Goal: Transaction & Acquisition: Purchase product/service

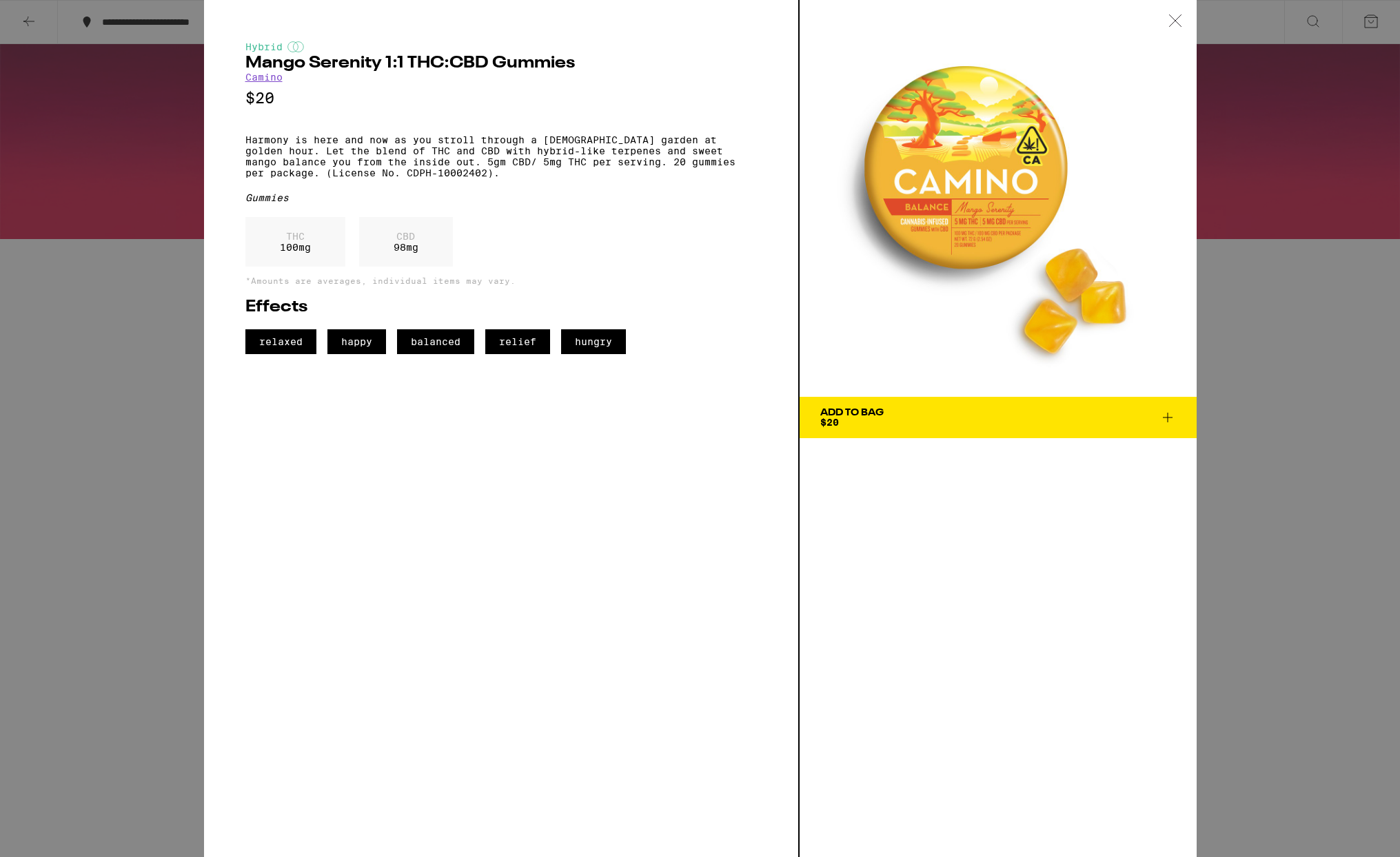
click at [1170, 19] on icon at bounding box center [1175, 20] width 14 height 12
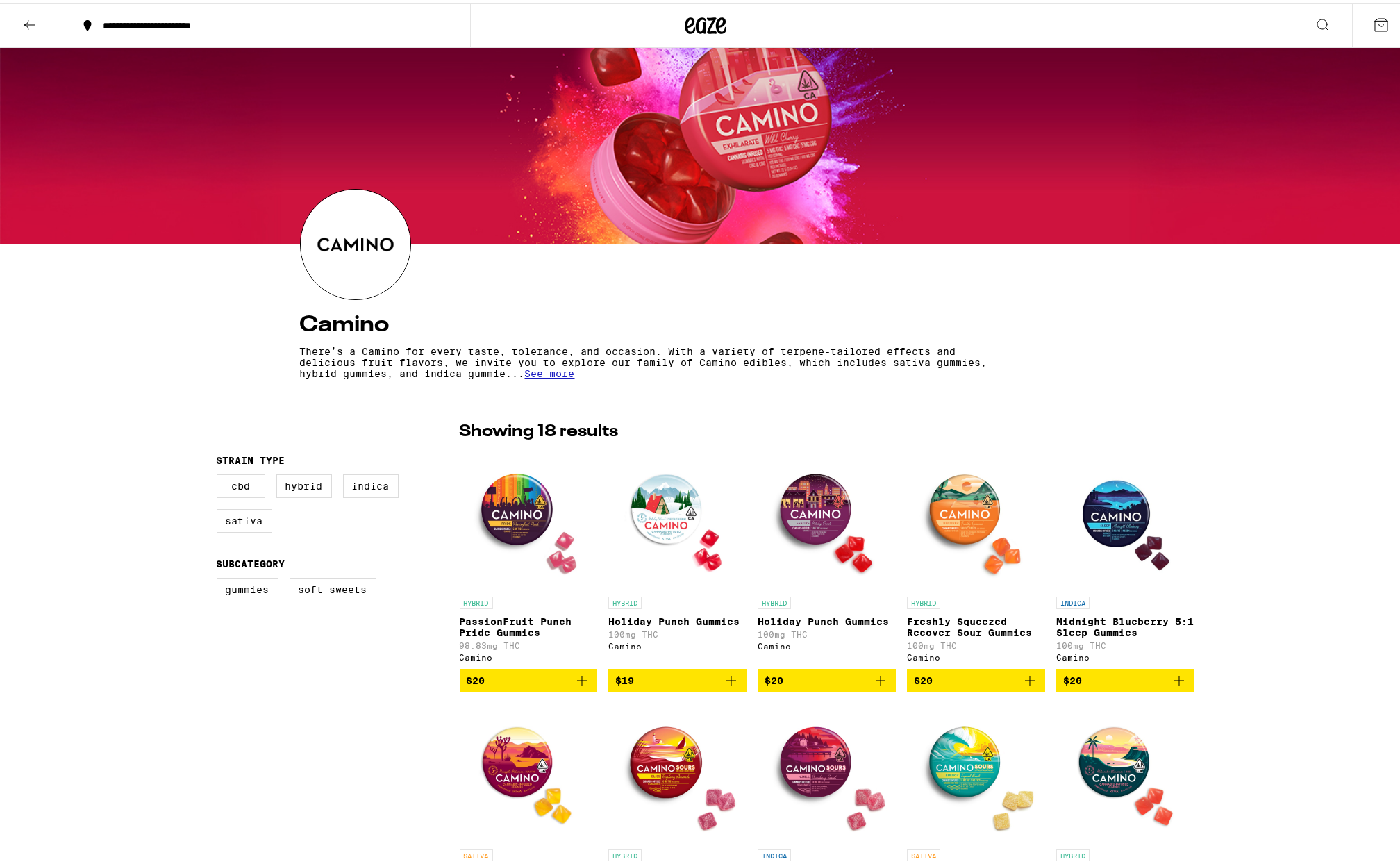
click at [236, 22] on div "**********" at bounding box center [270, 21] width 351 height 10
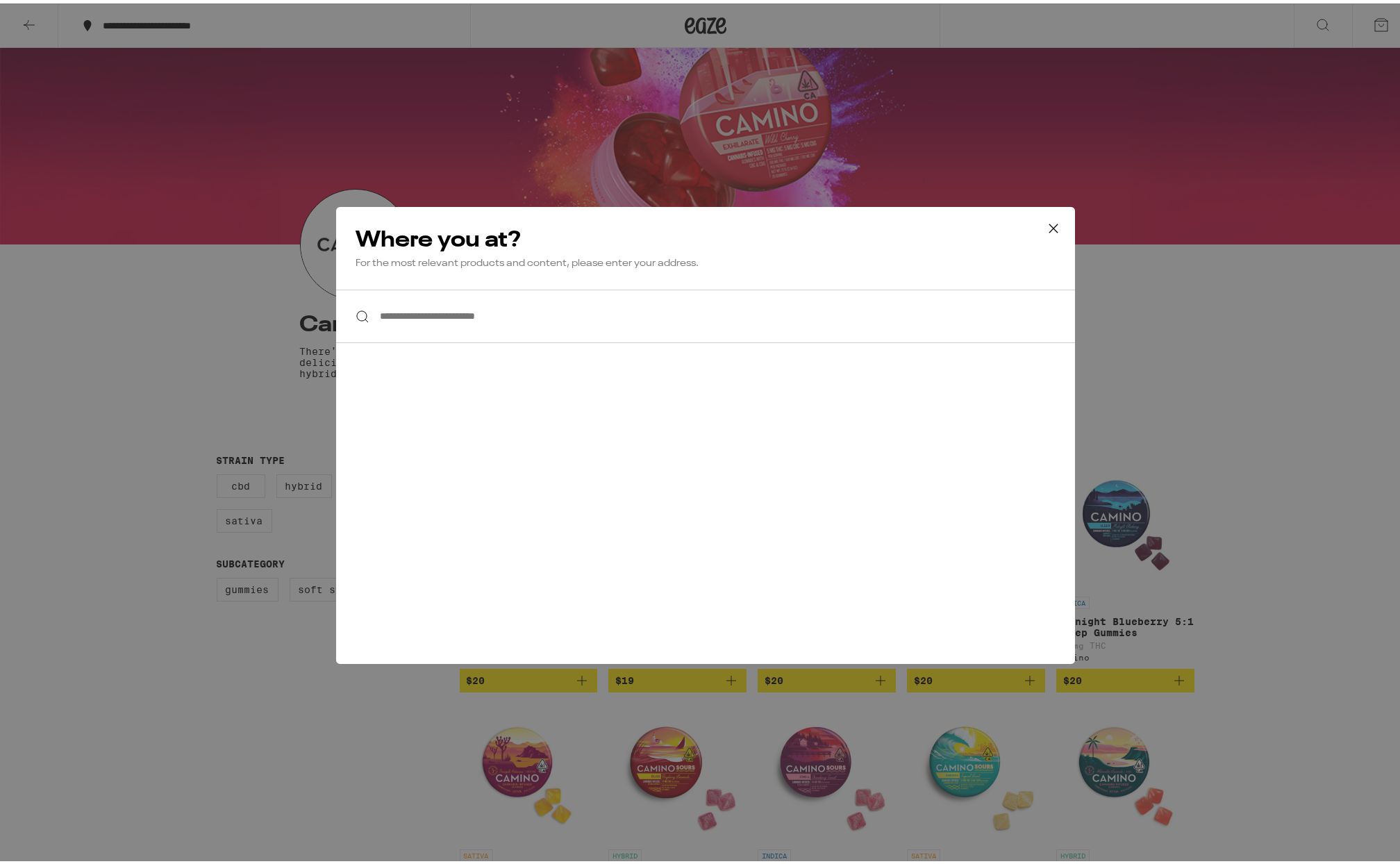
click at [500, 312] on input "**********" at bounding box center [706, 313] width 739 height 54
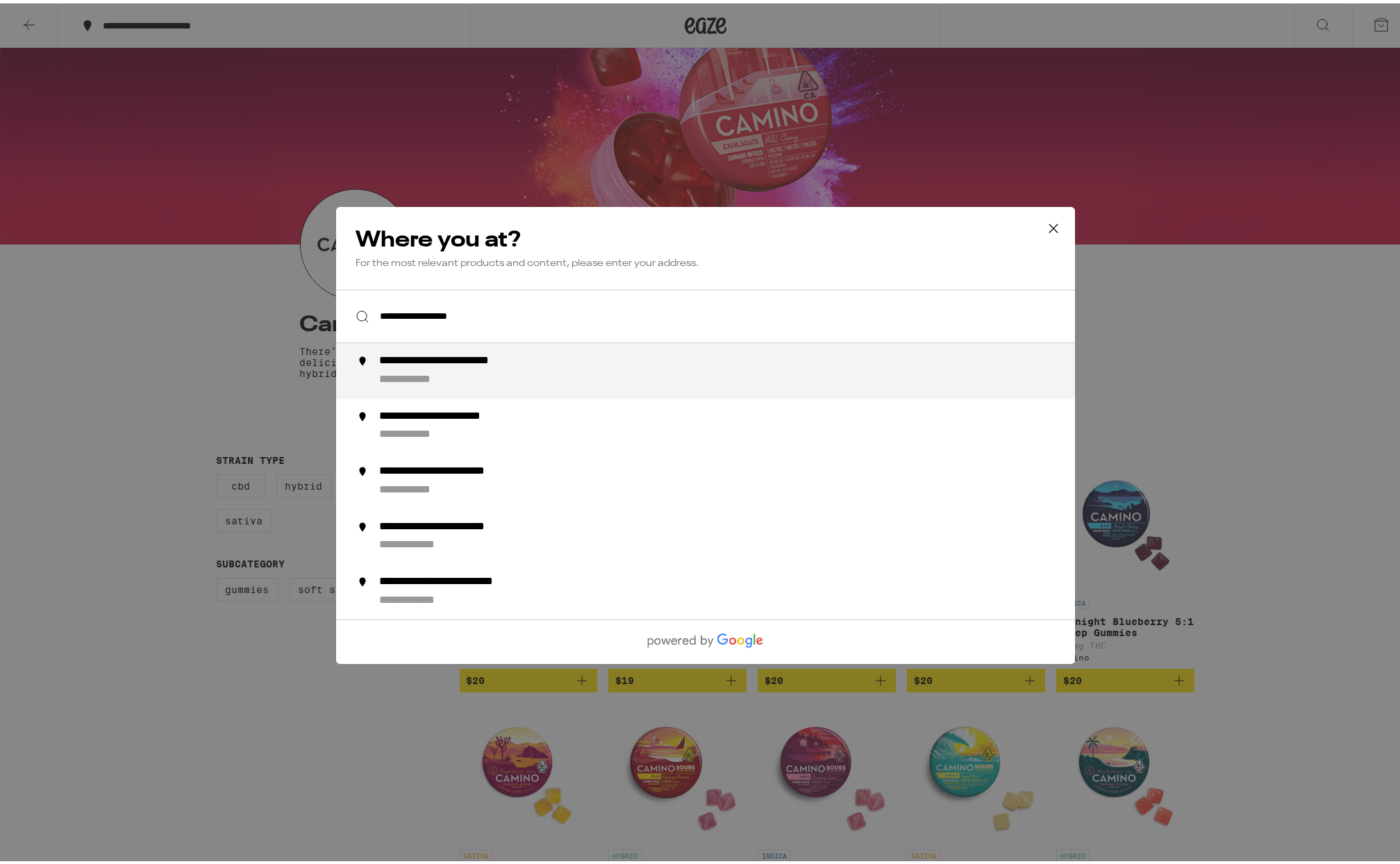
click at [477, 360] on div "**********" at bounding box center [471, 358] width 186 height 14
type input "**********"
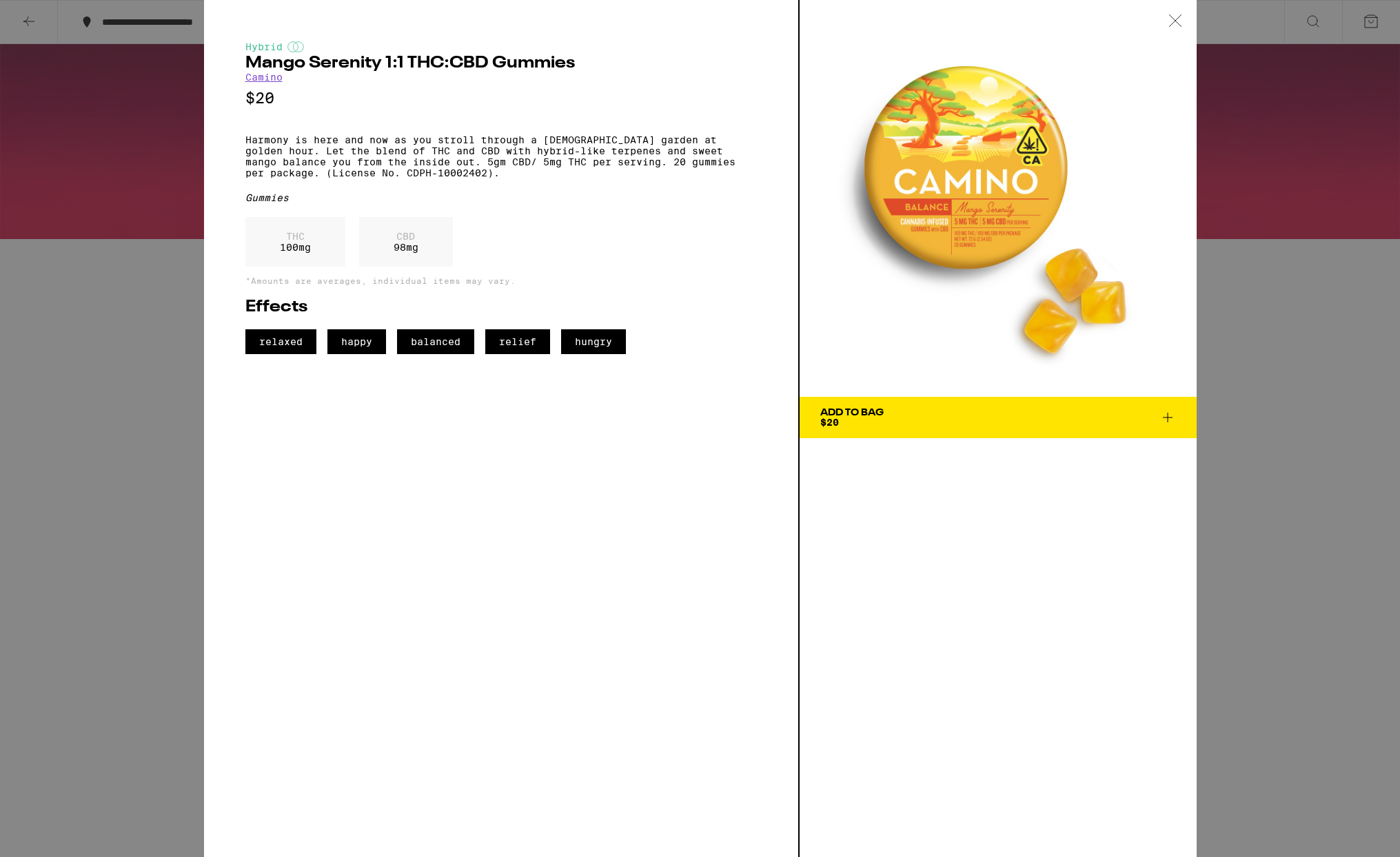
click at [887, 409] on span "Add To Bag $20" at bounding box center [998, 418] width 356 height 19
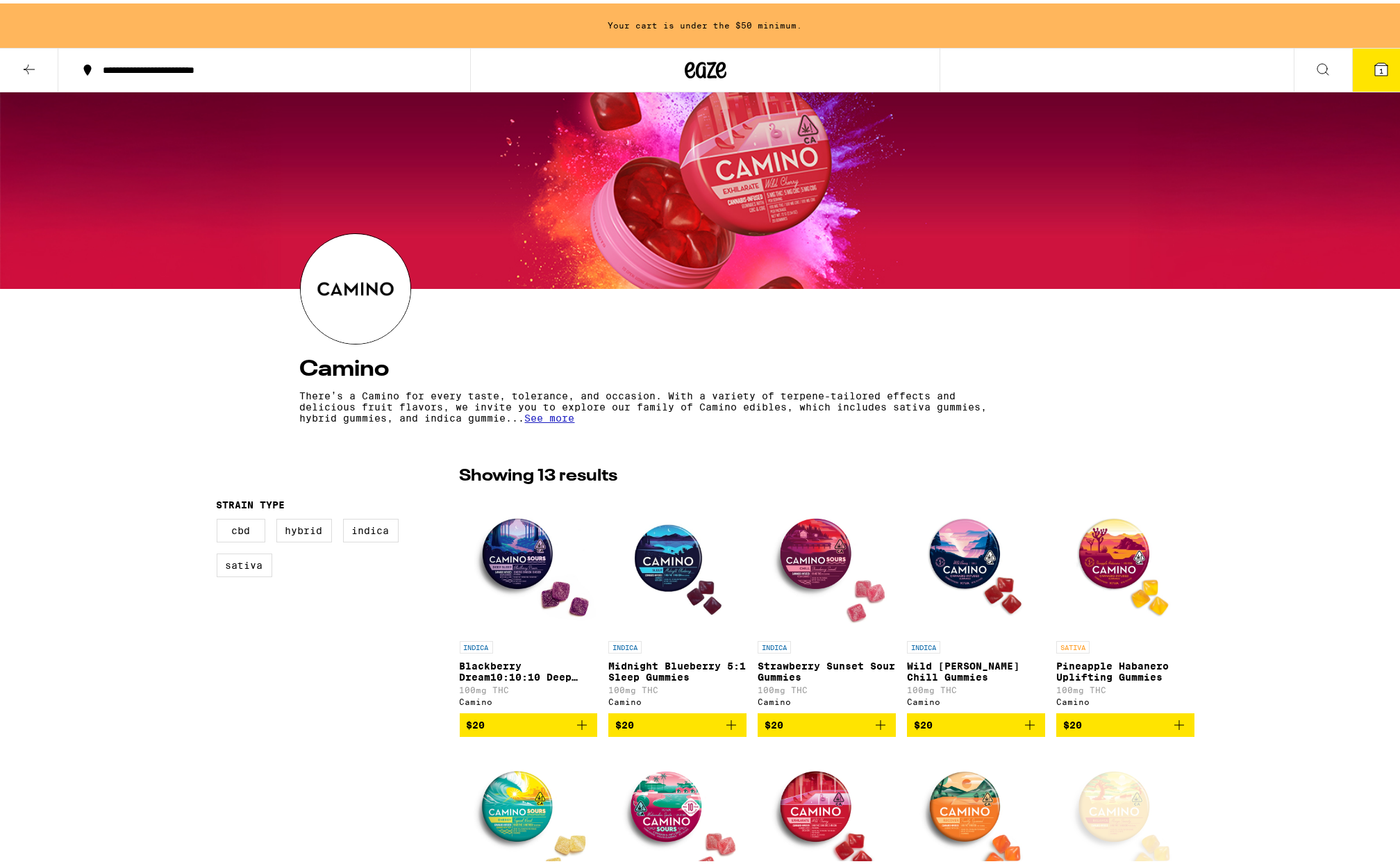
click at [1373, 72] on icon at bounding box center [1381, 66] width 17 height 17
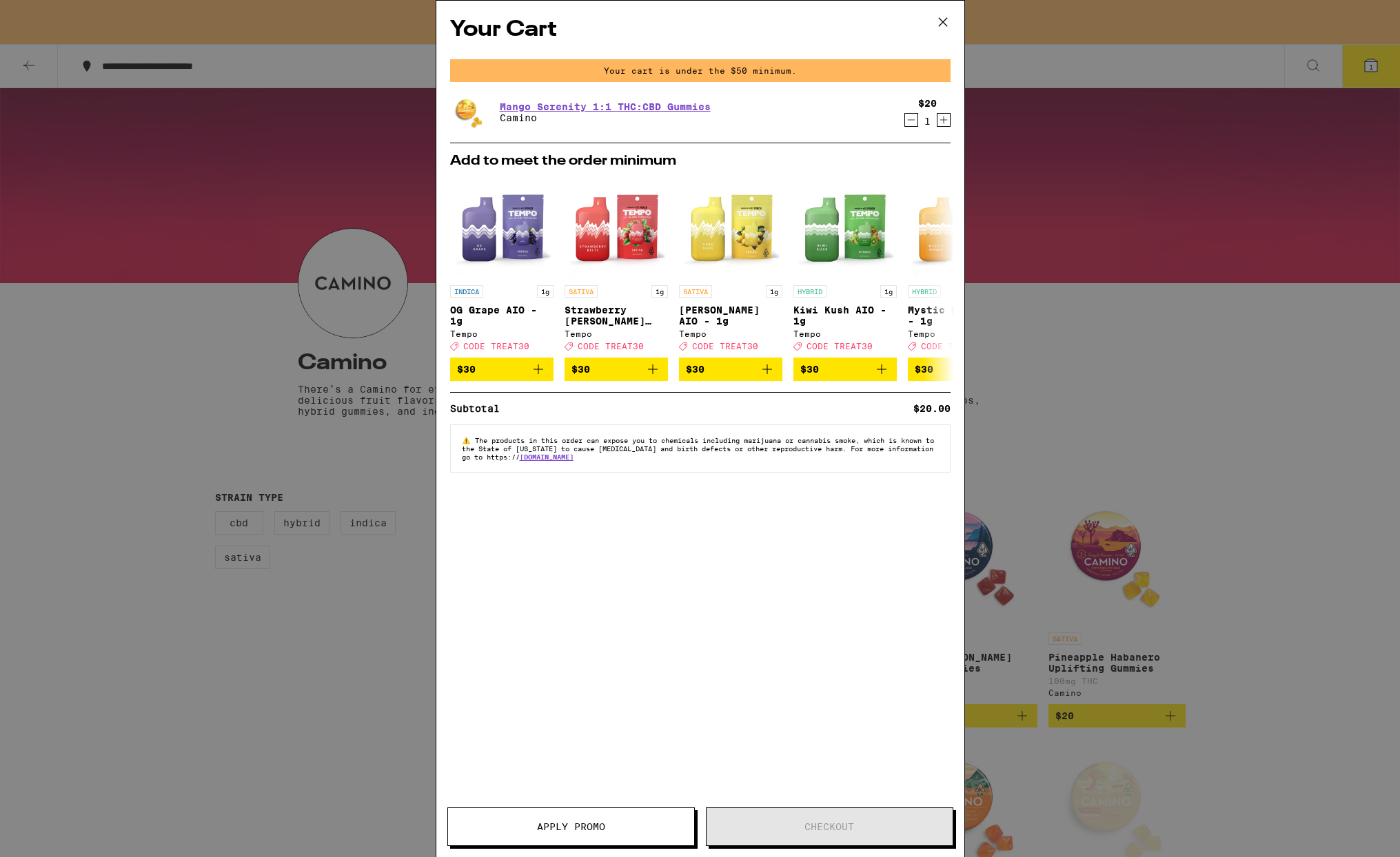
click at [940, 126] on icon "Increment" at bounding box center [943, 120] width 12 height 17
click at [789, 613] on div "Your Cart Your cart is under the $50 minimum. Mango Serenity 1:1 THC:CBD Gummie…" at bounding box center [700, 408] width 528 height 815
click at [816, 598] on div "Your Cart Your cart is under the $50 minimum. Mango Serenity 1:1 THC:CBD Gummie…" at bounding box center [700, 408] width 528 height 815
click at [942, 120] on icon "Increment" at bounding box center [943, 120] width 12 height 17
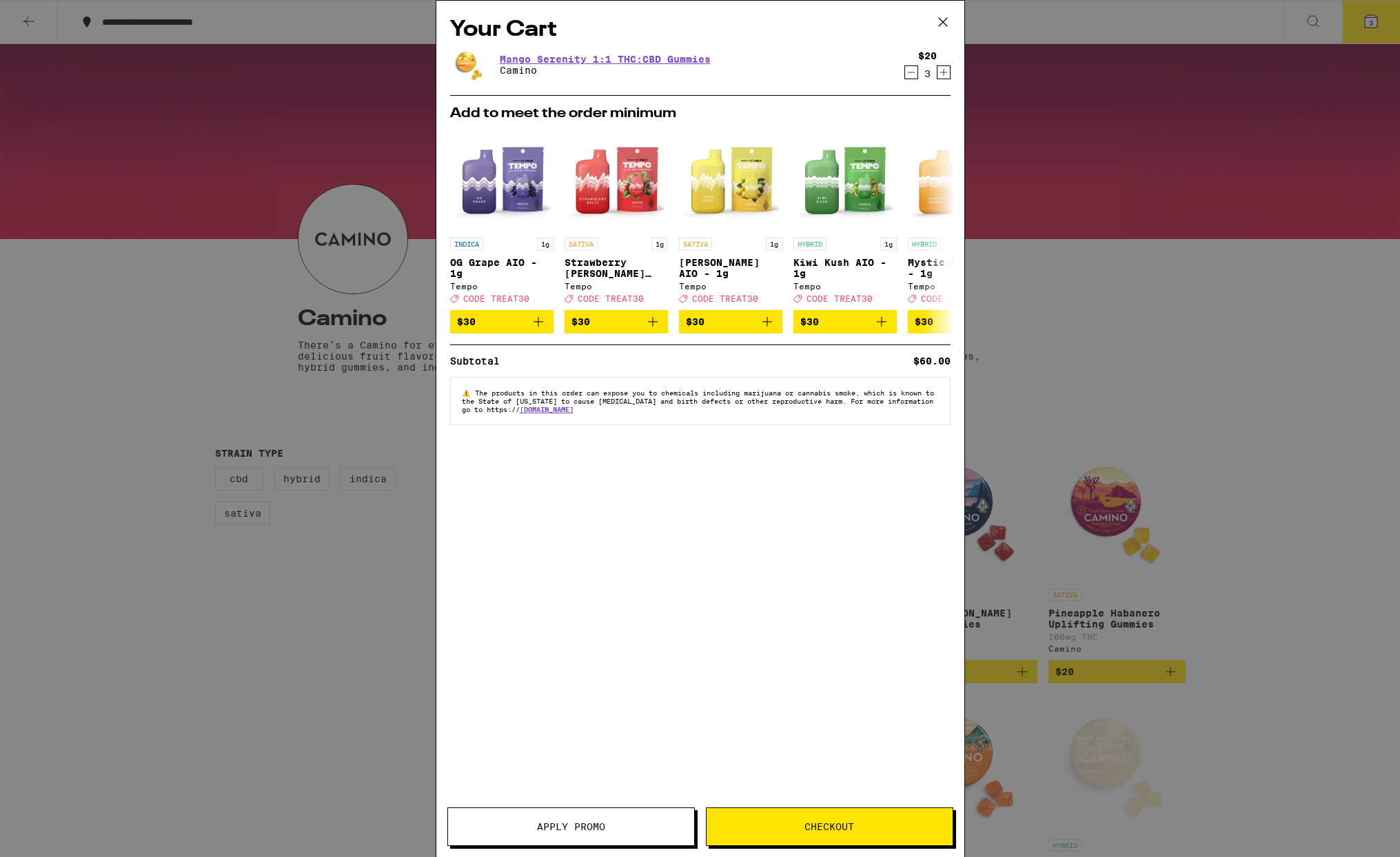
click at [815, 820] on button "Checkout" at bounding box center [829, 827] width 247 height 39
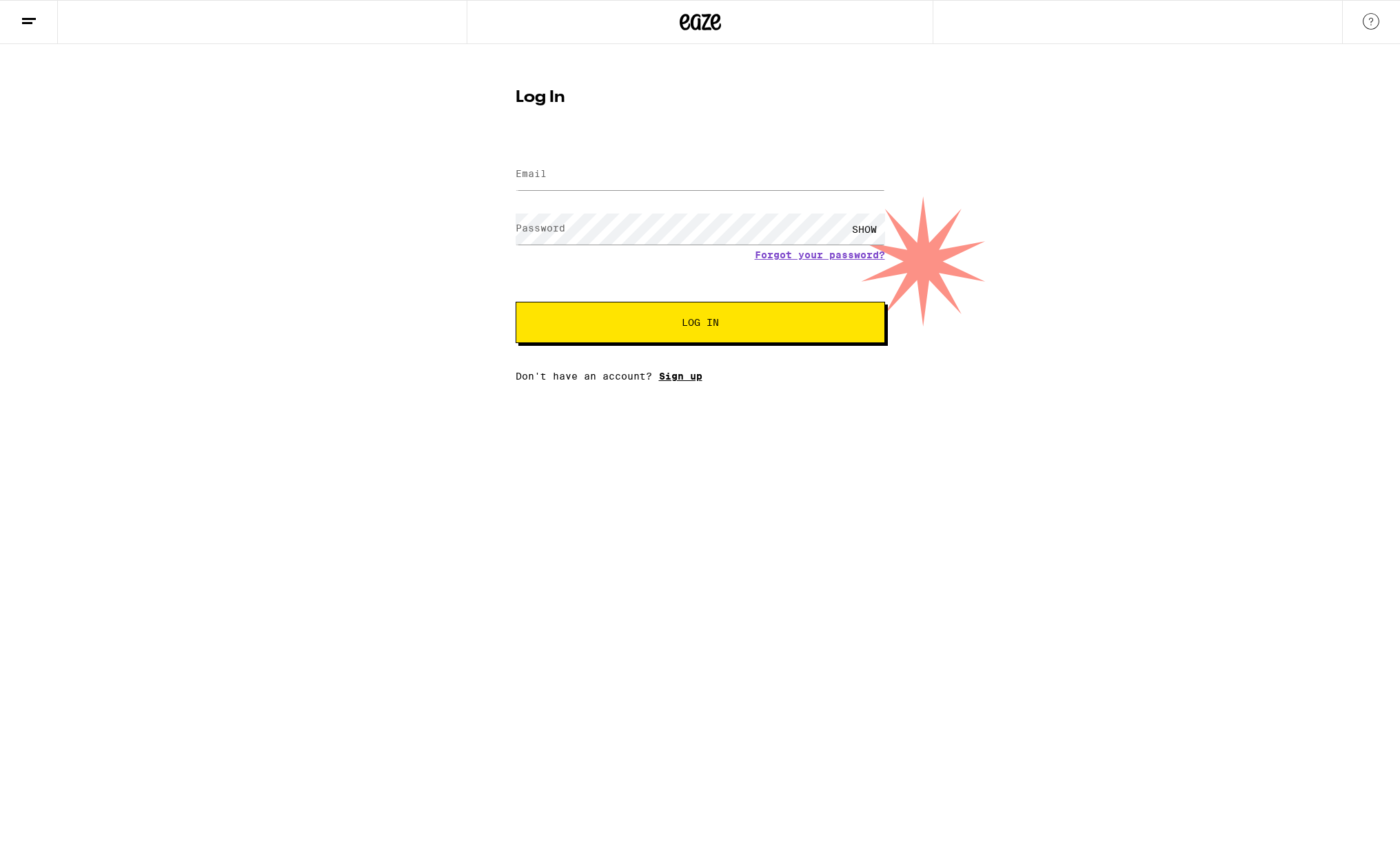
click at [689, 381] on link "Sign up" at bounding box center [680, 376] width 43 height 11
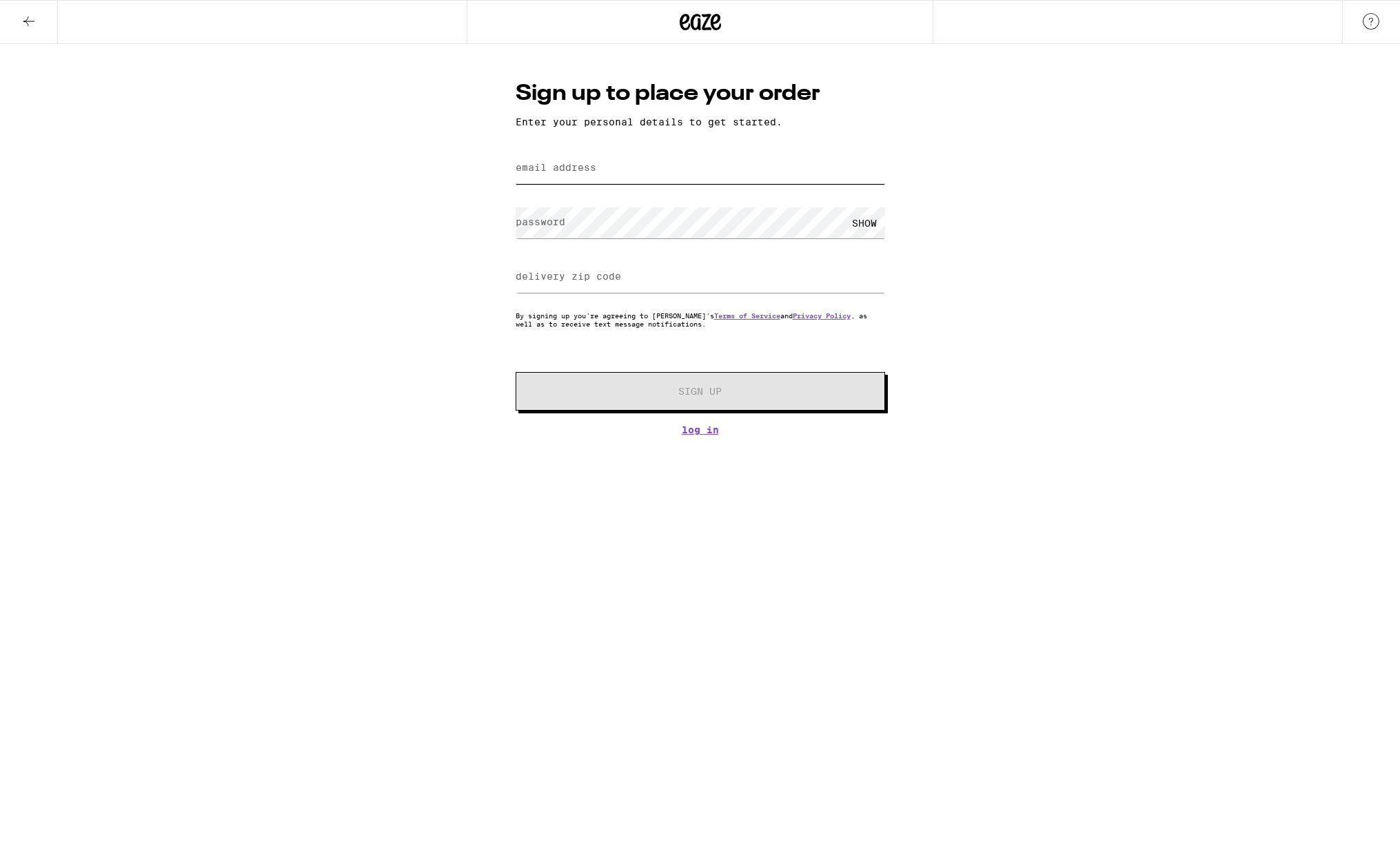
click at [604, 184] on input "email address" at bounding box center [700, 168] width 369 height 31
type input "dlxclem@gmail.com"
click at [607, 281] on label "delivery zip code" at bounding box center [568, 276] width 105 height 11
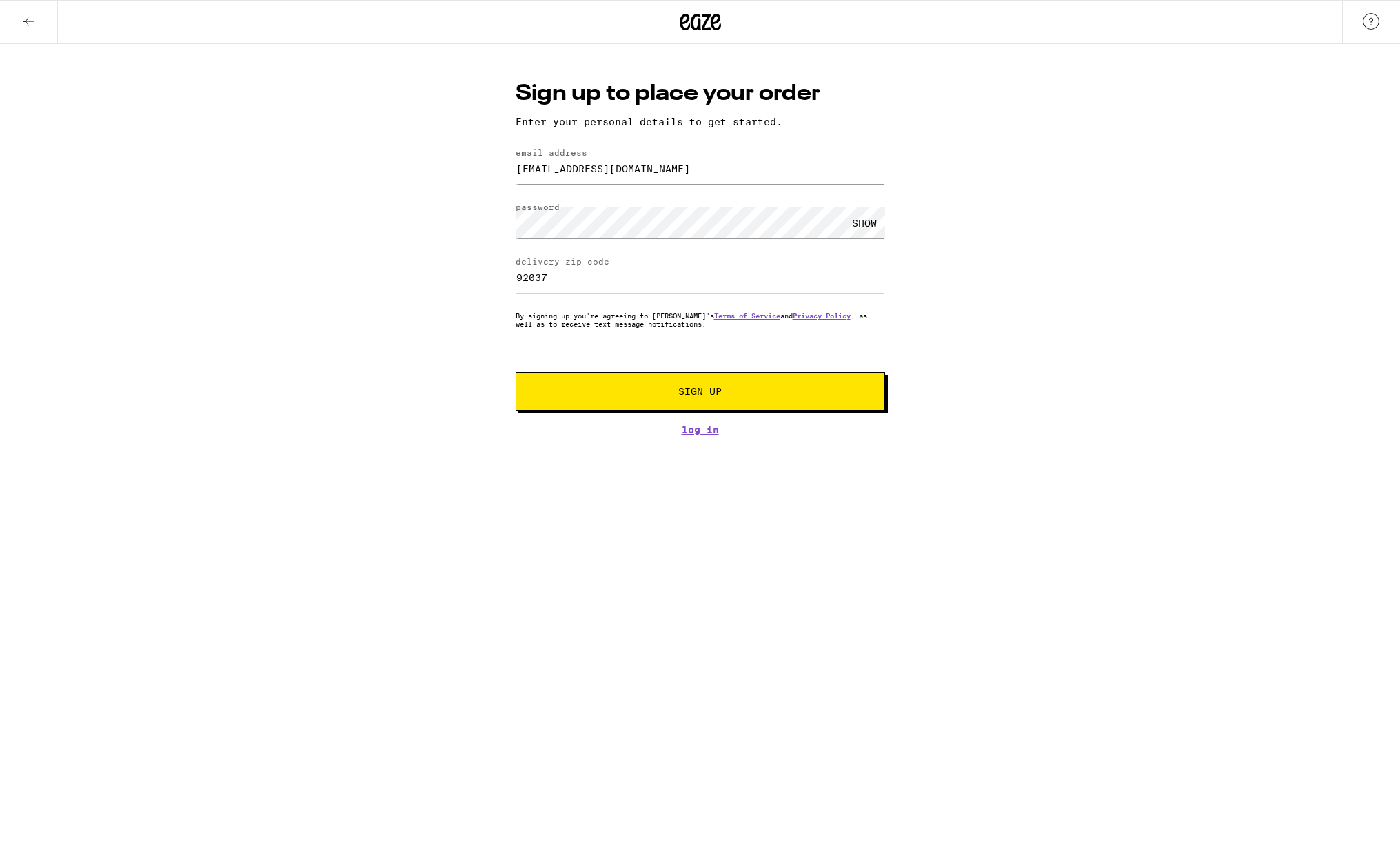
type input "92037"
click at [675, 382] on button "Sign Up" at bounding box center [700, 391] width 369 height 39
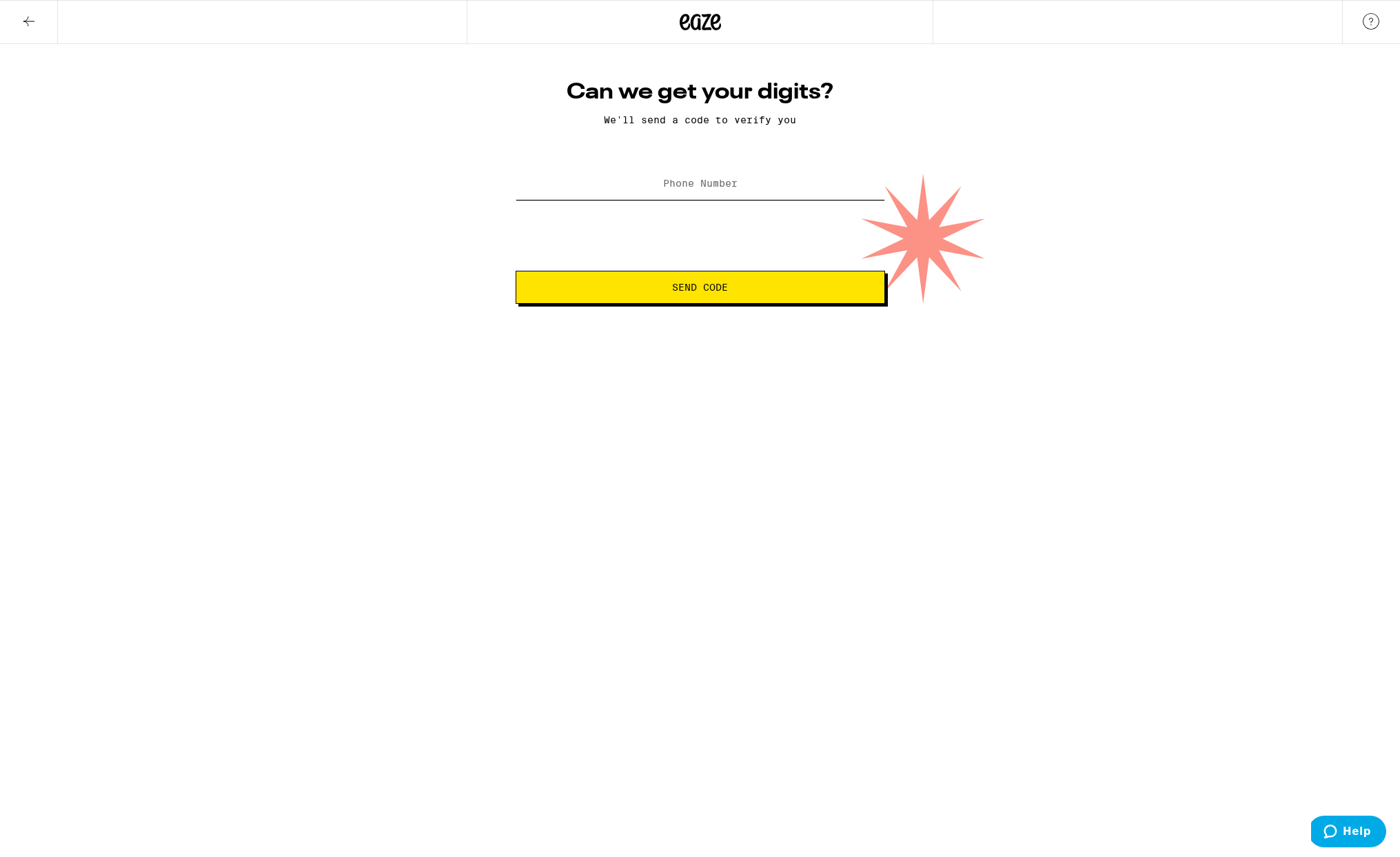
click at [729, 195] on input "Phone Number" at bounding box center [700, 184] width 369 height 31
type input "(732) 233-0352"
click at [723, 297] on button "Send Code" at bounding box center [700, 287] width 369 height 33
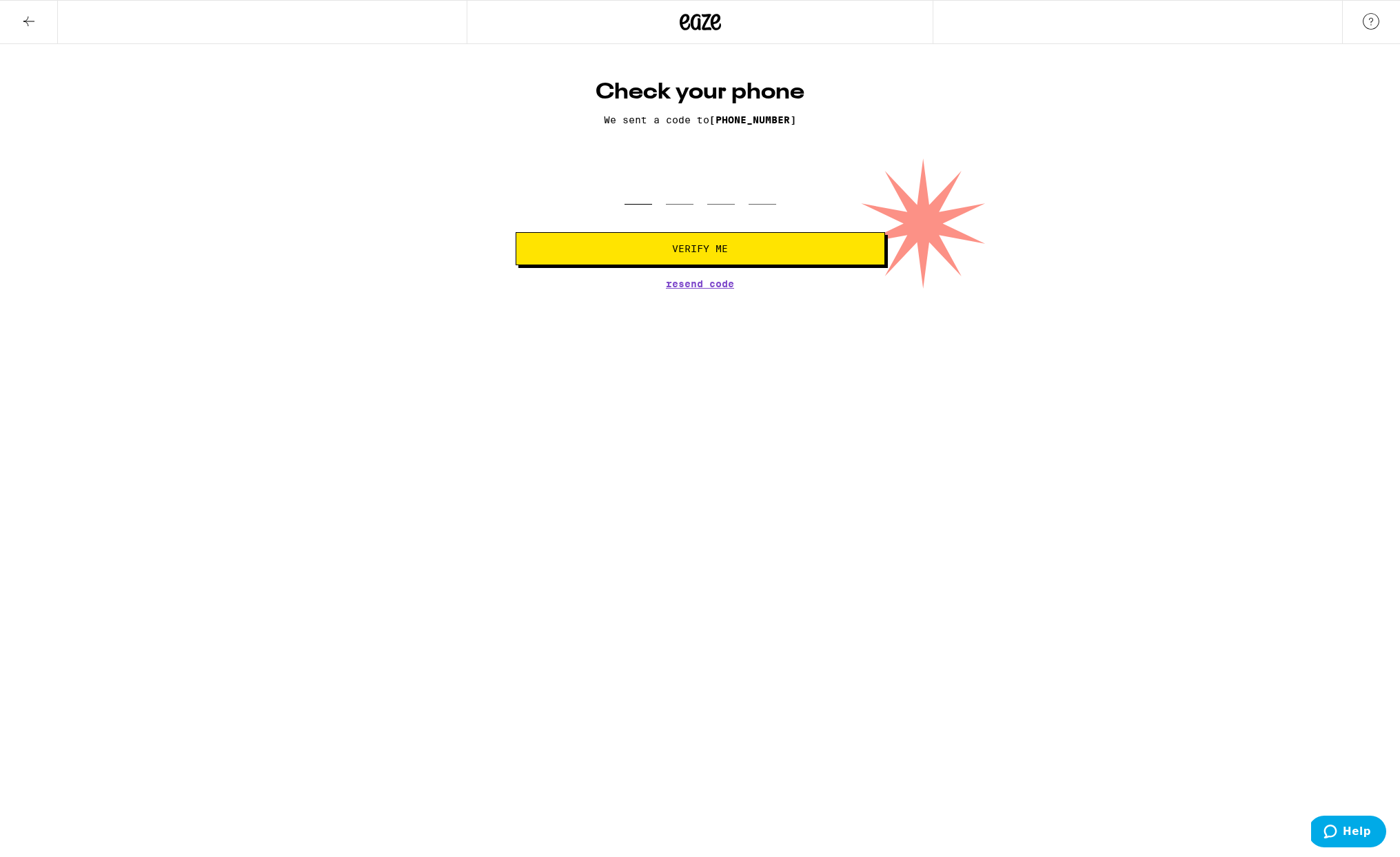
click at [646, 192] on input "tel" at bounding box center [638, 184] width 27 height 41
type input "1"
type input "5"
type input "9"
type input "8"
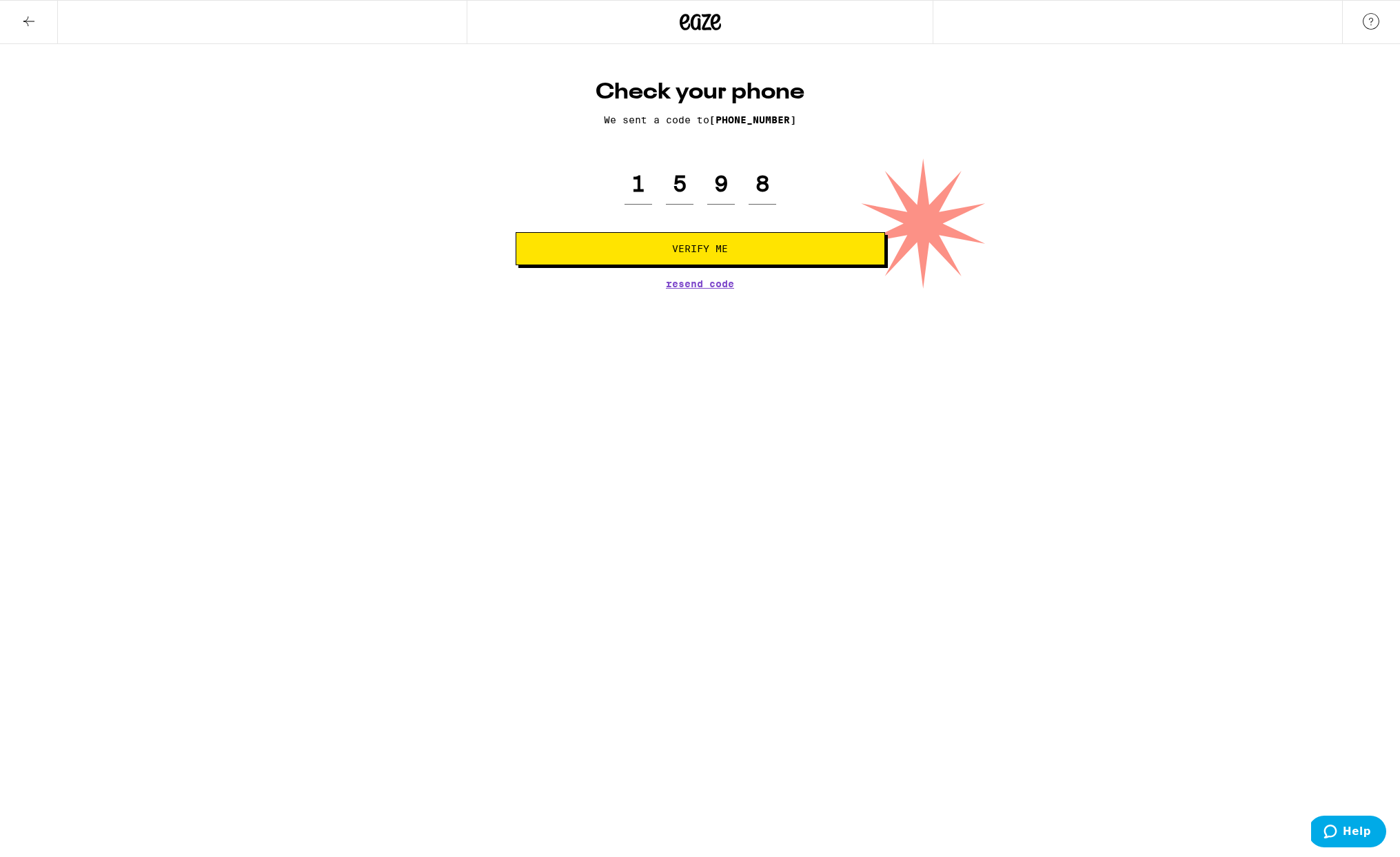
drag, startPoint x: 711, startPoint y: 250, endPoint x: 712, endPoint y: 243, distance: 7.1
click at [711, 245] on span "Verify Me" at bounding box center [700, 248] width 56 height 10
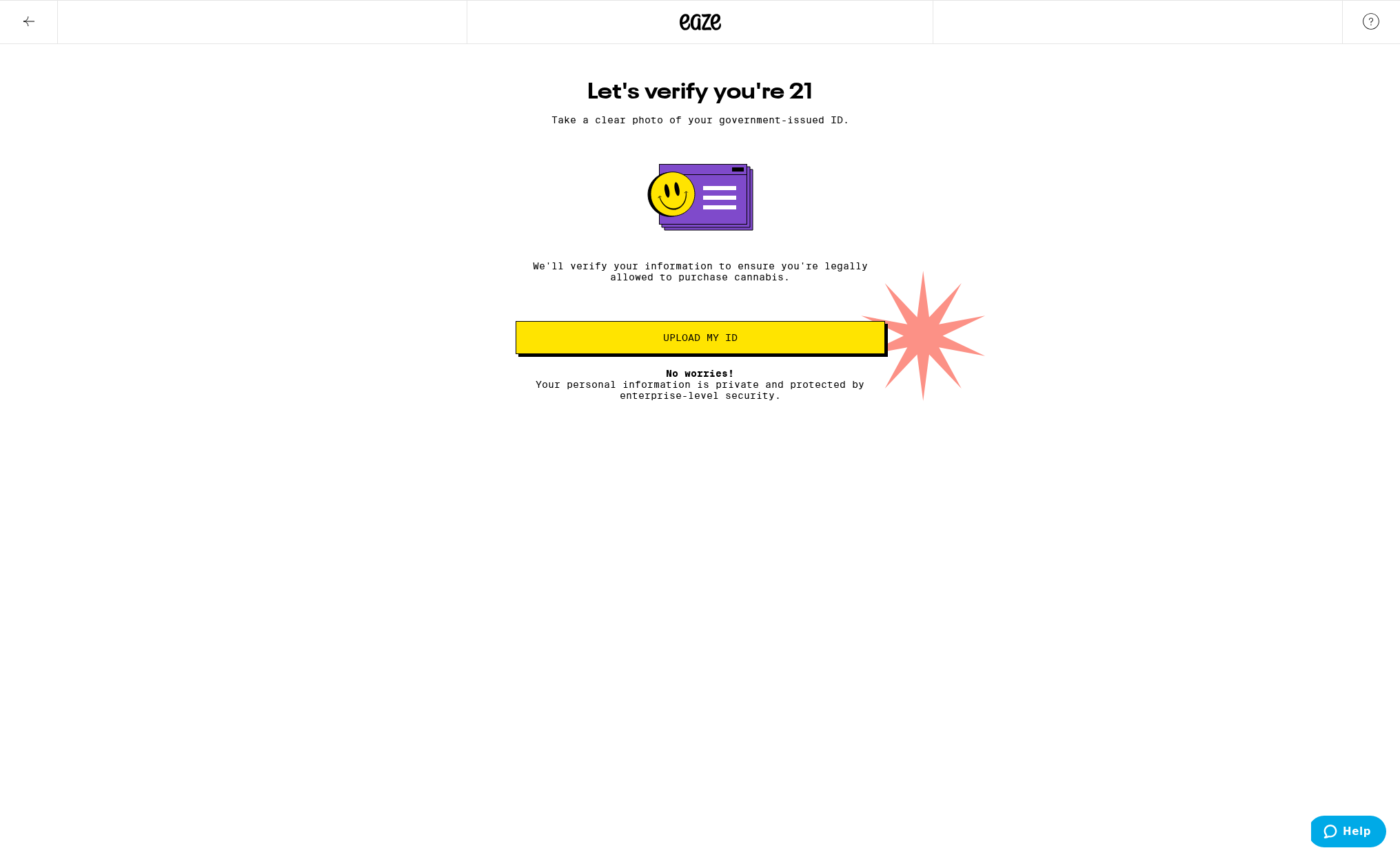
click at [758, 352] on button "Upload my ID" at bounding box center [700, 337] width 369 height 33
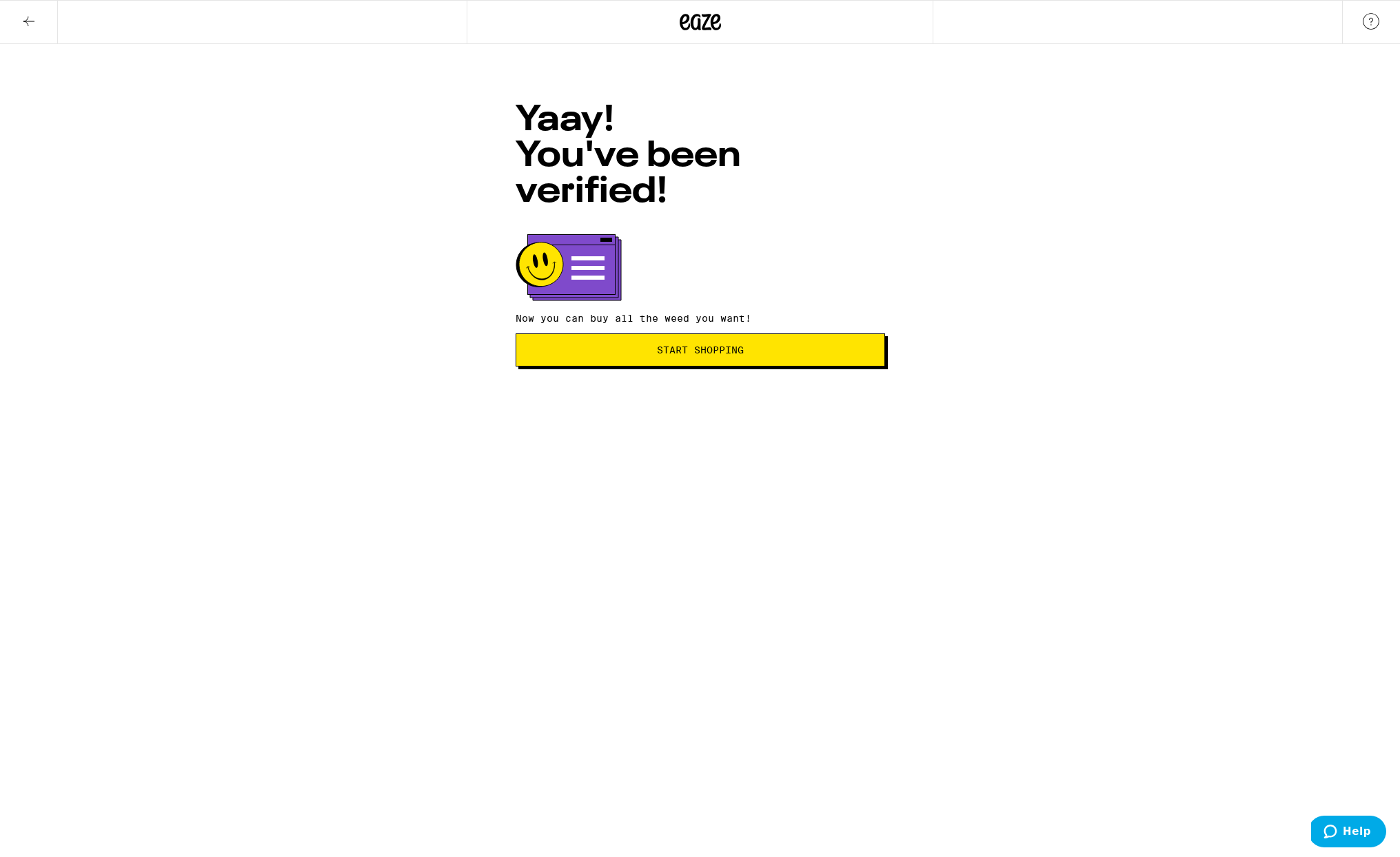
click at [704, 345] on span "Start Shopping" at bounding box center [700, 350] width 87 height 10
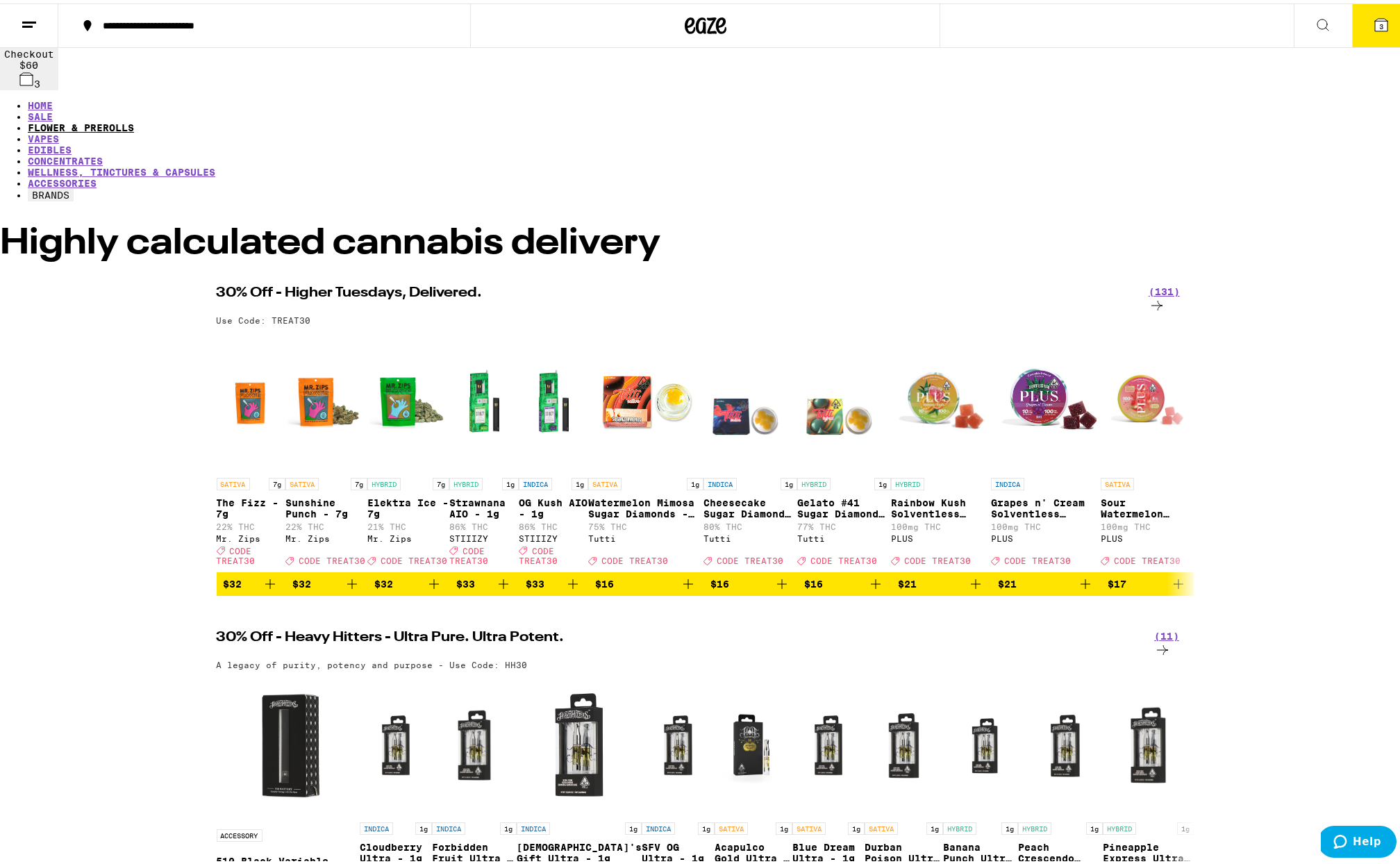
click at [134, 119] on link "FLOWER & PREROLLS" at bounding box center [80, 124] width 106 height 11
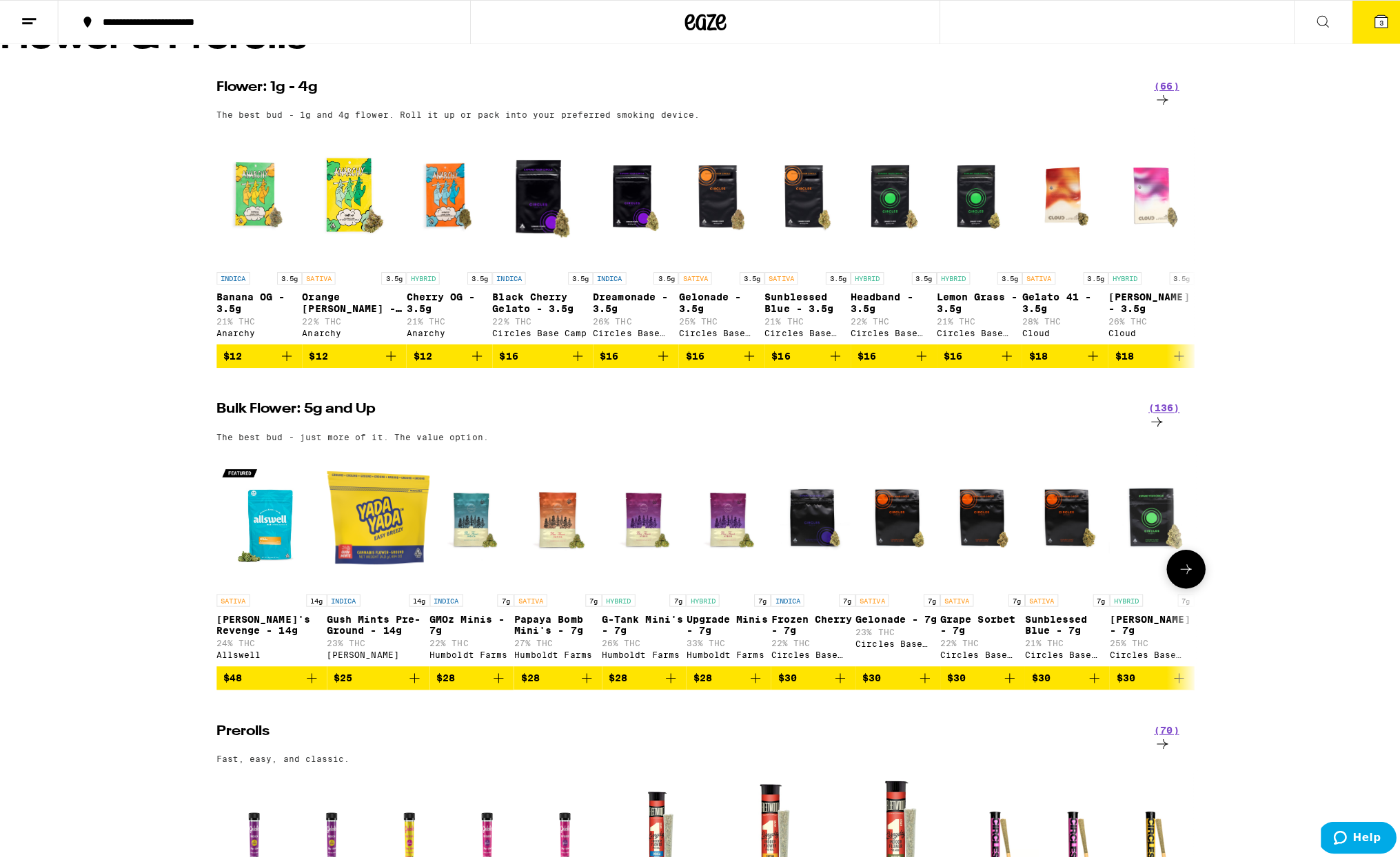
scroll to position [753, 0]
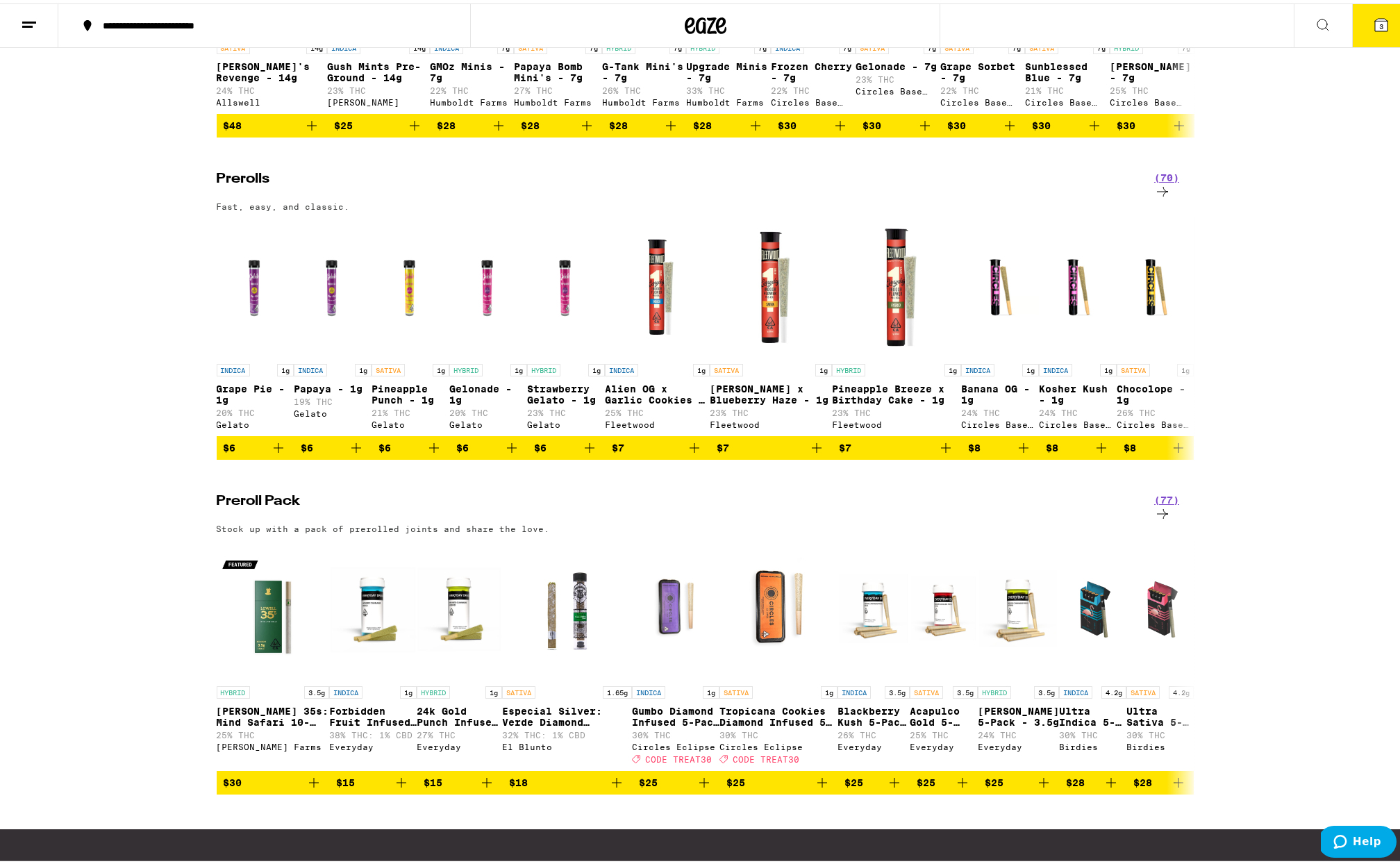
click at [1380, 20] on button "3" at bounding box center [1380, 22] width 58 height 43
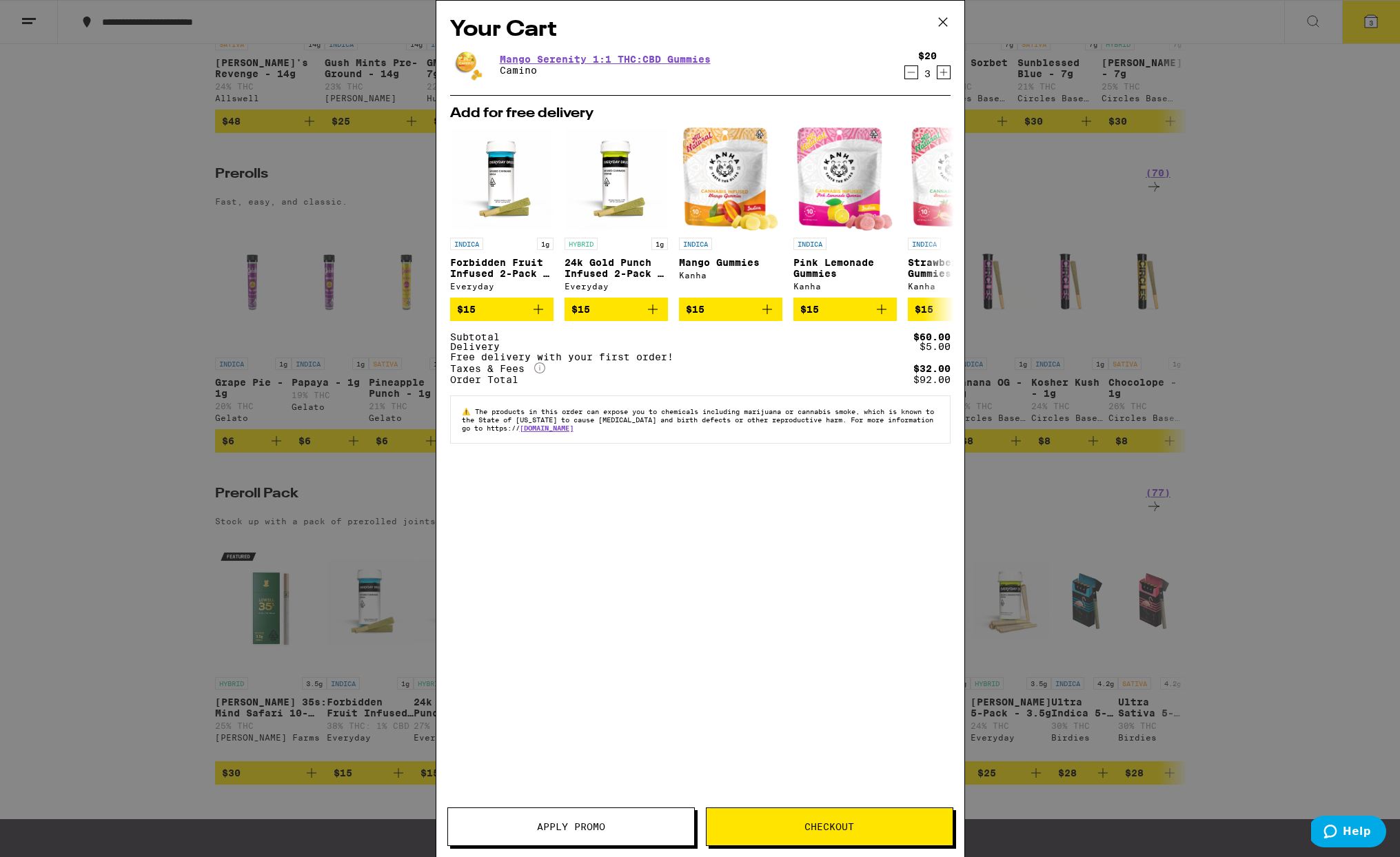
click at [828, 831] on span "Checkout" at bounding box center [829, 826] width 50 height 10
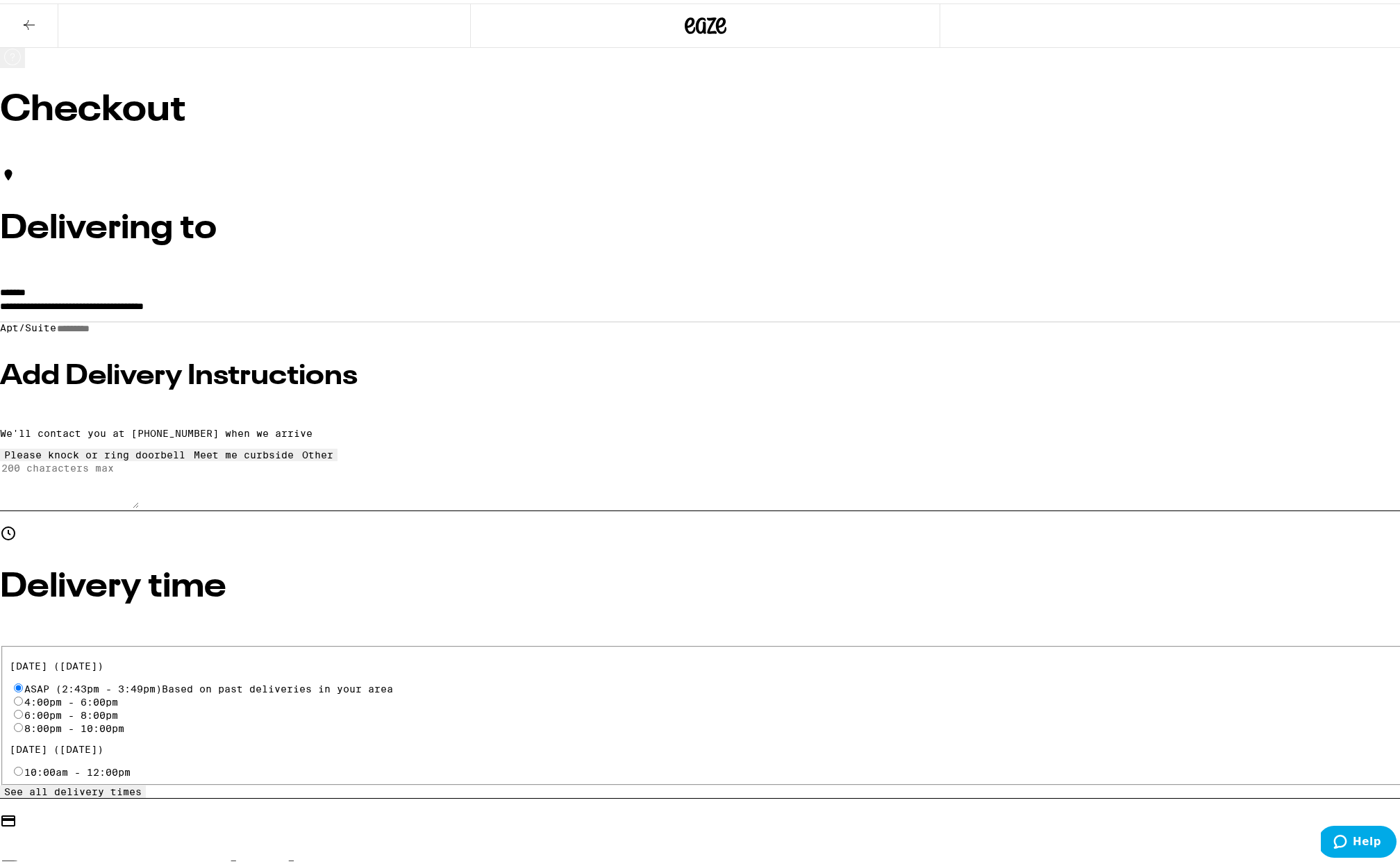
click at [23, 706] on input "6:00pm - 8:00pm" at bounding box center [19, 710] width 9 height 9
radio input "true"
click at [37, 21] on icon at bounding box center [29, 21] width 17 height 17
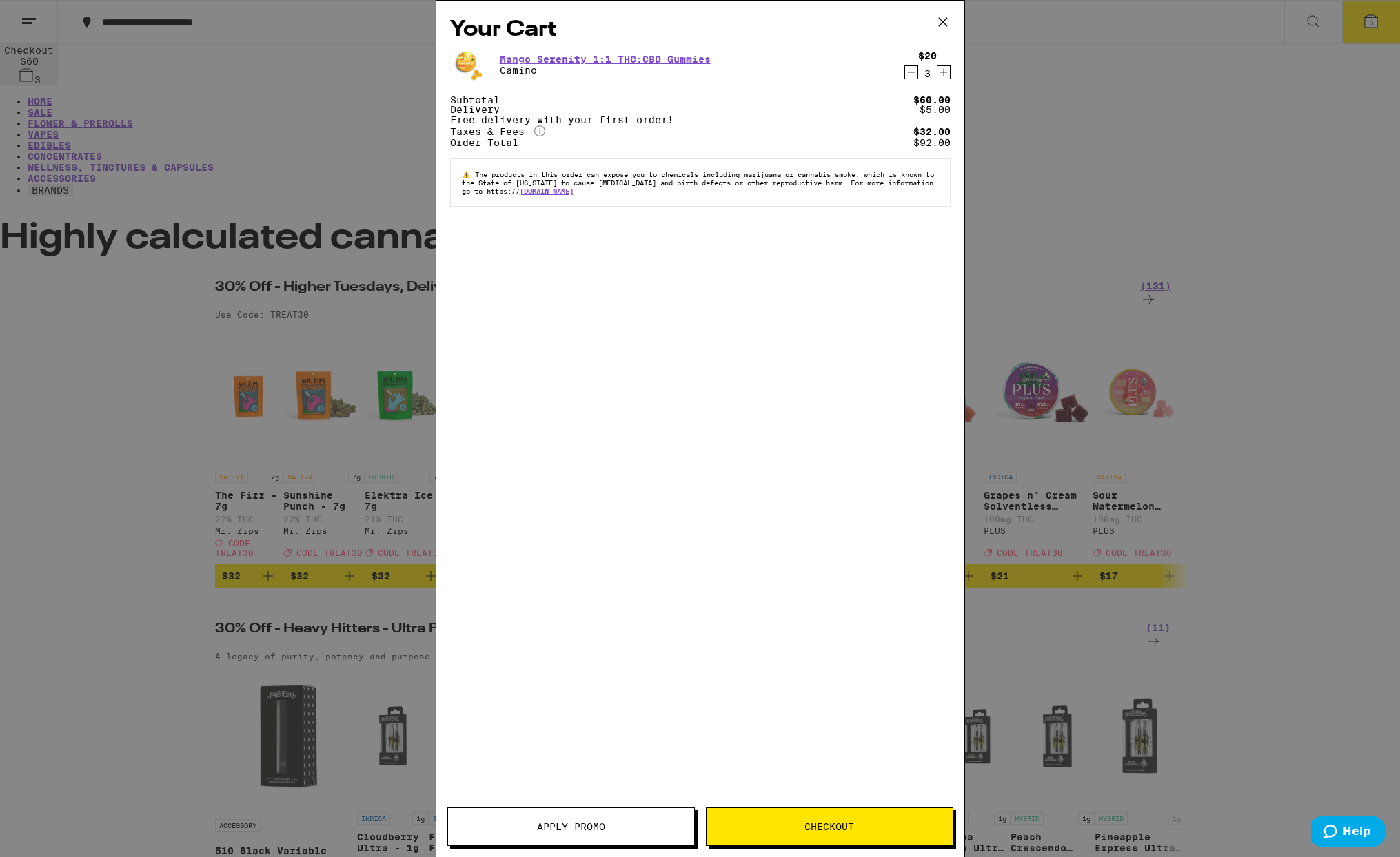
click at [943, 19] on icon at bounding box center [942, 21] width 20 height 20
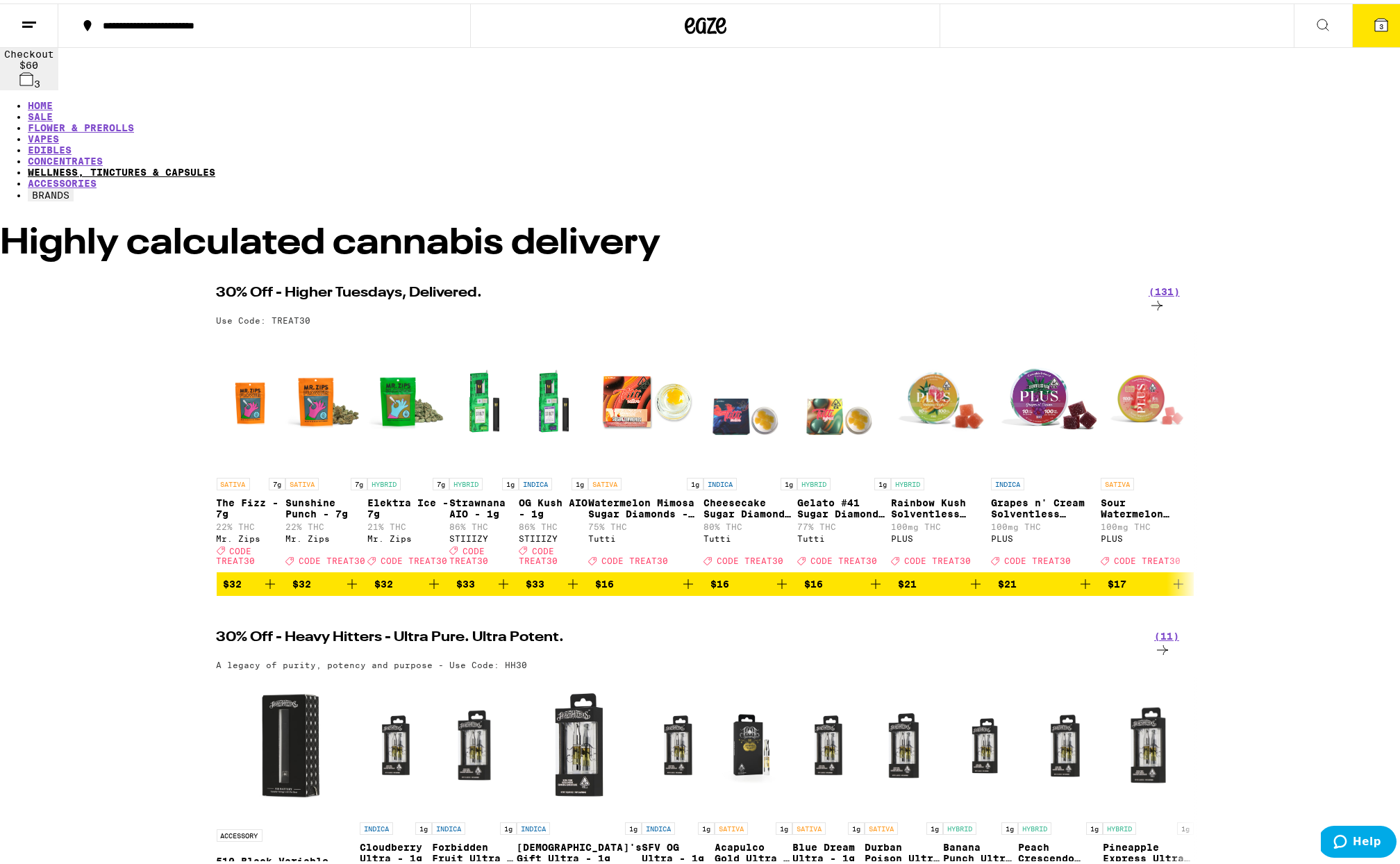
click at [215, 163] on link "WELLNESS, TINCTURES & CAPSULES" at bounding box center [121, 169] width 187 height 11
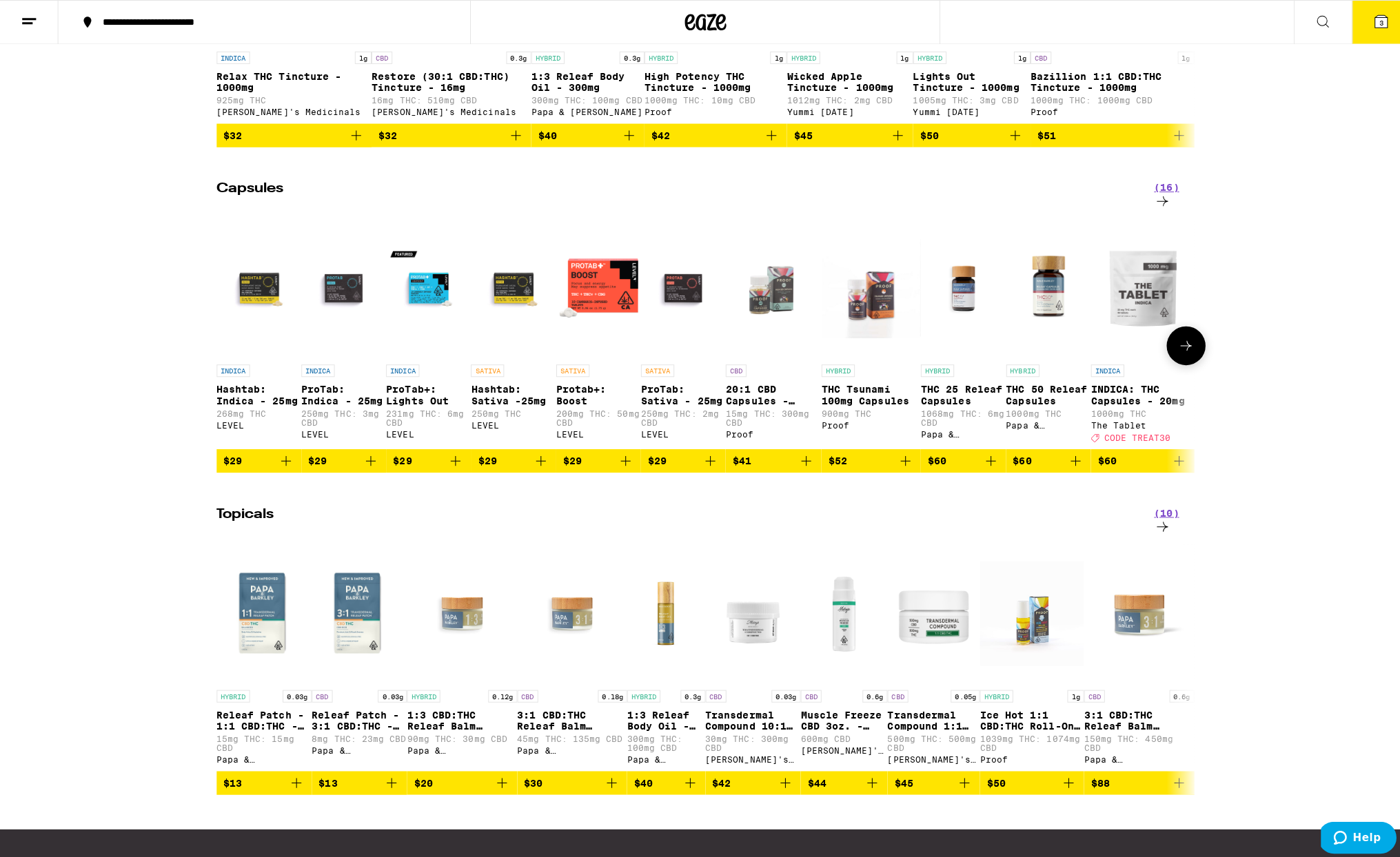
scroll to position [871, 0]
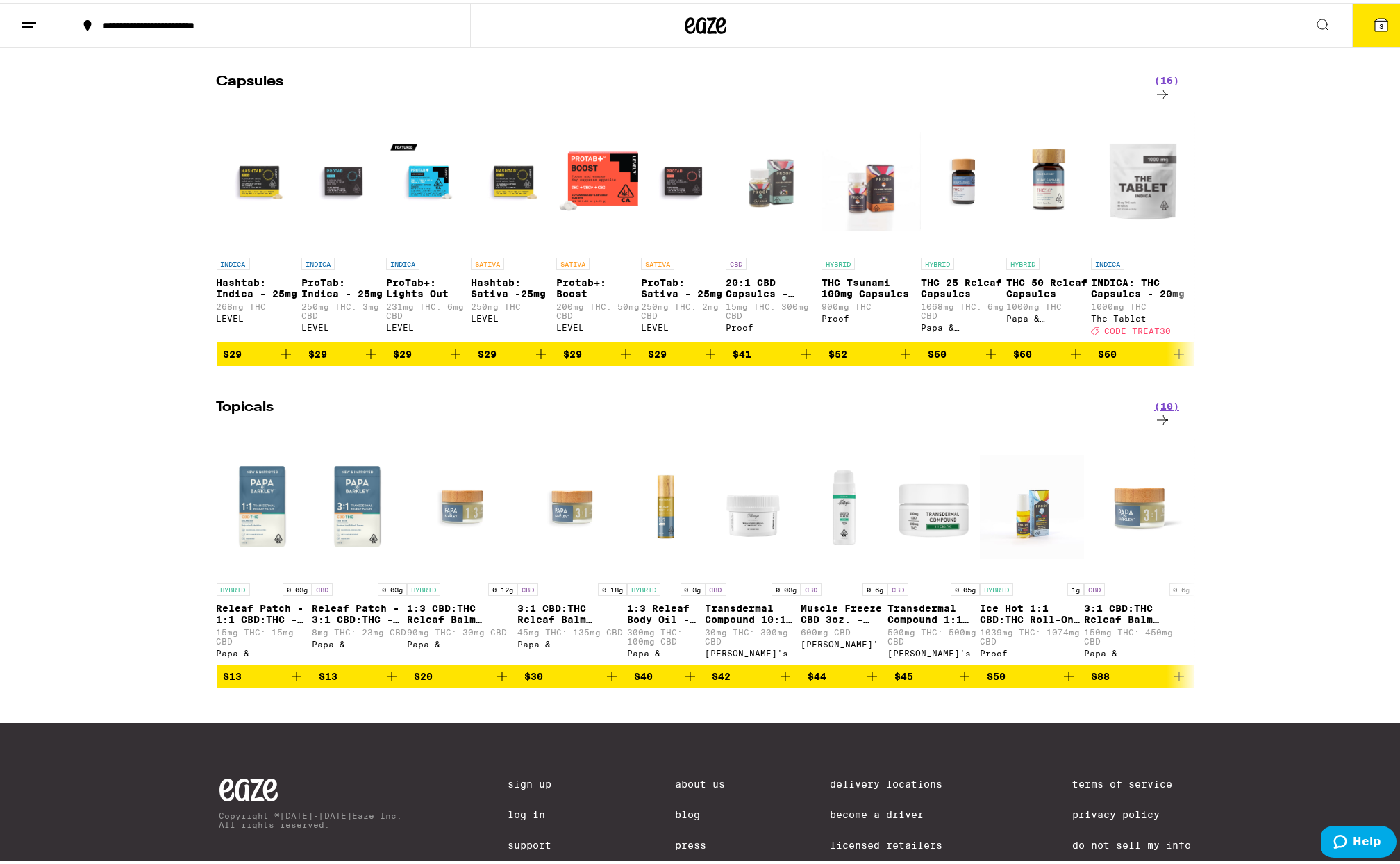
click at [1373, 14] on icon at bounding box center [1381, 21] width 17 height 17
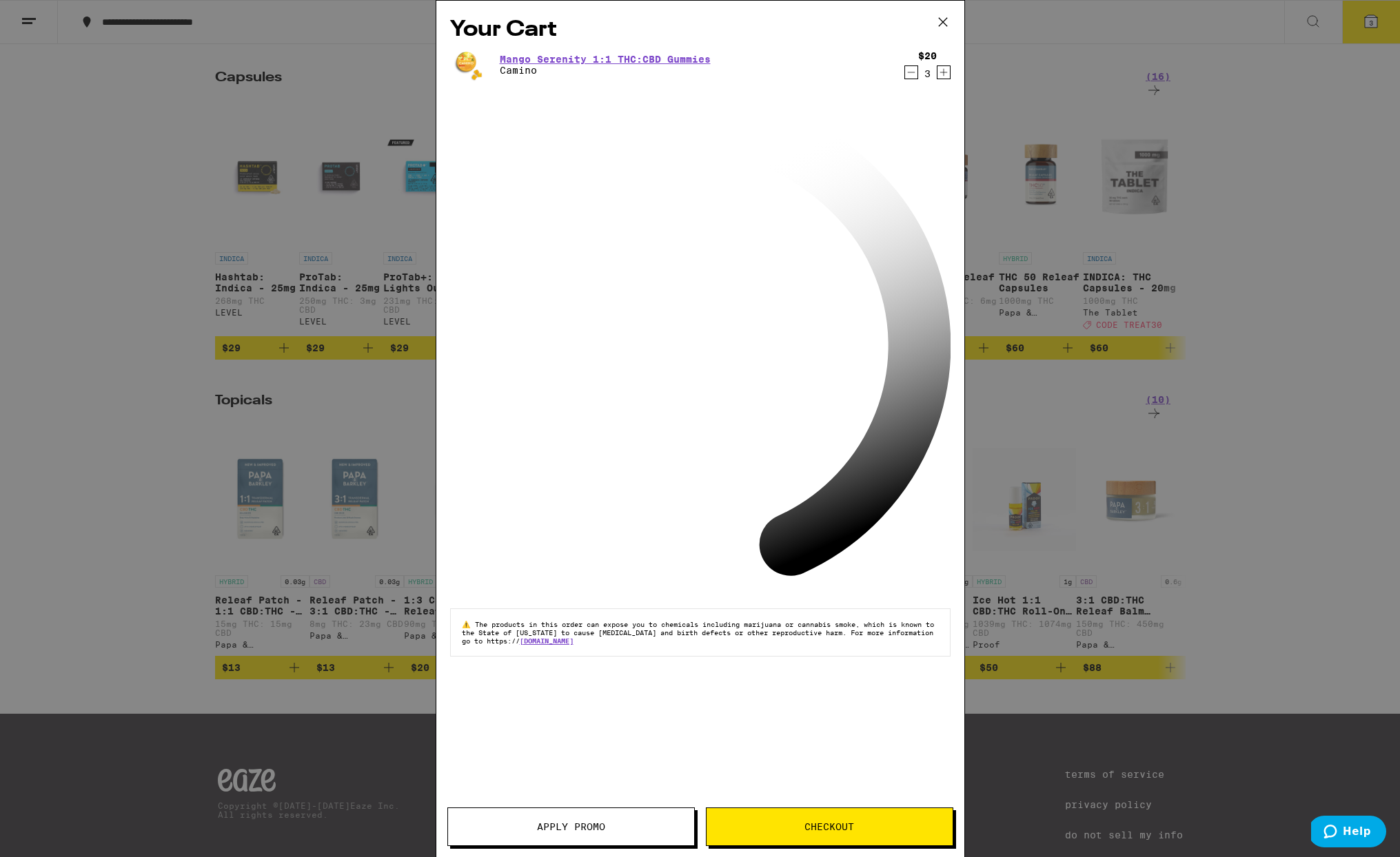
click at [816, 822] on span "Checkout" at bounding box center [829, 826] width 50 height 10
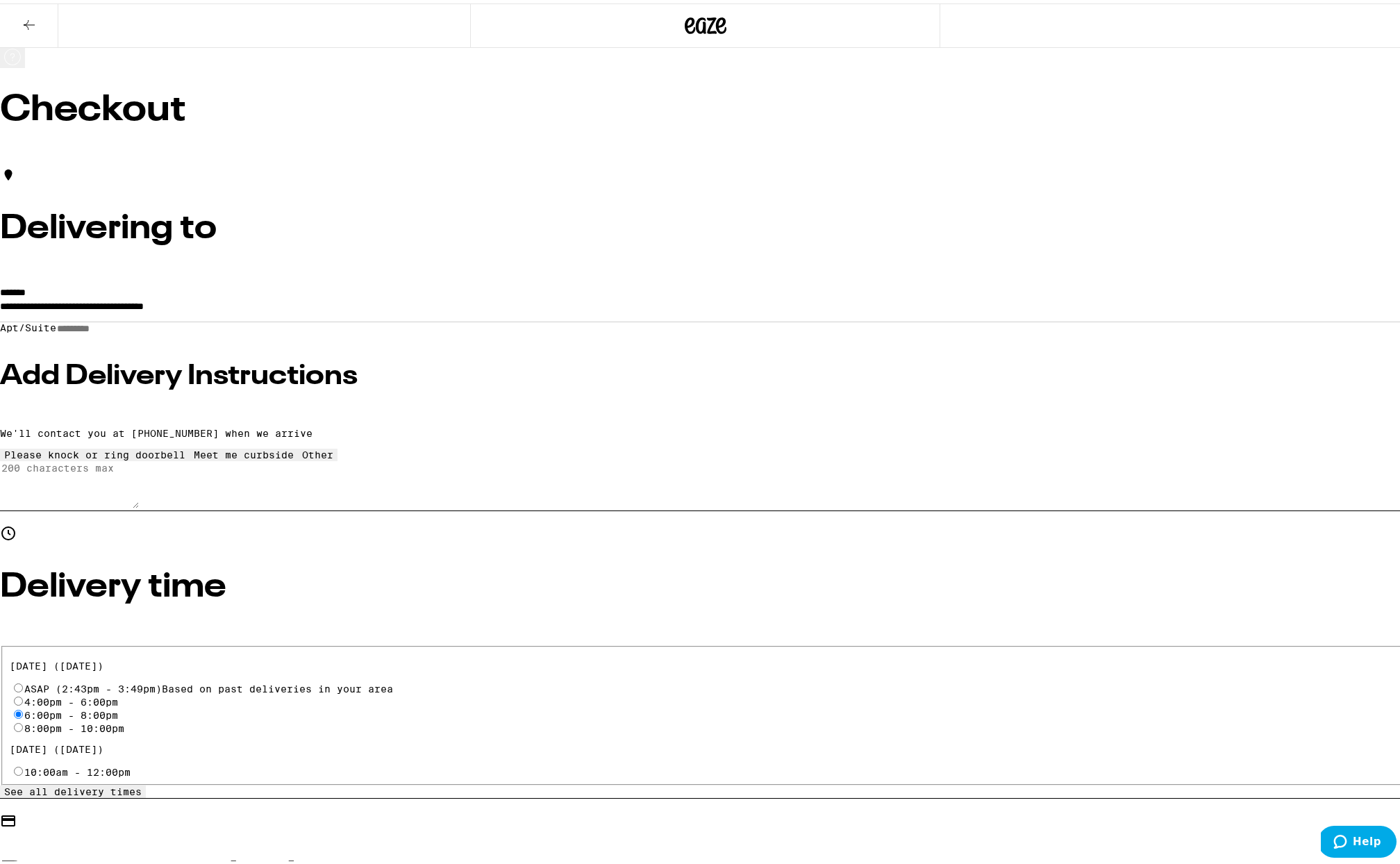
scroll to position [42, 0]
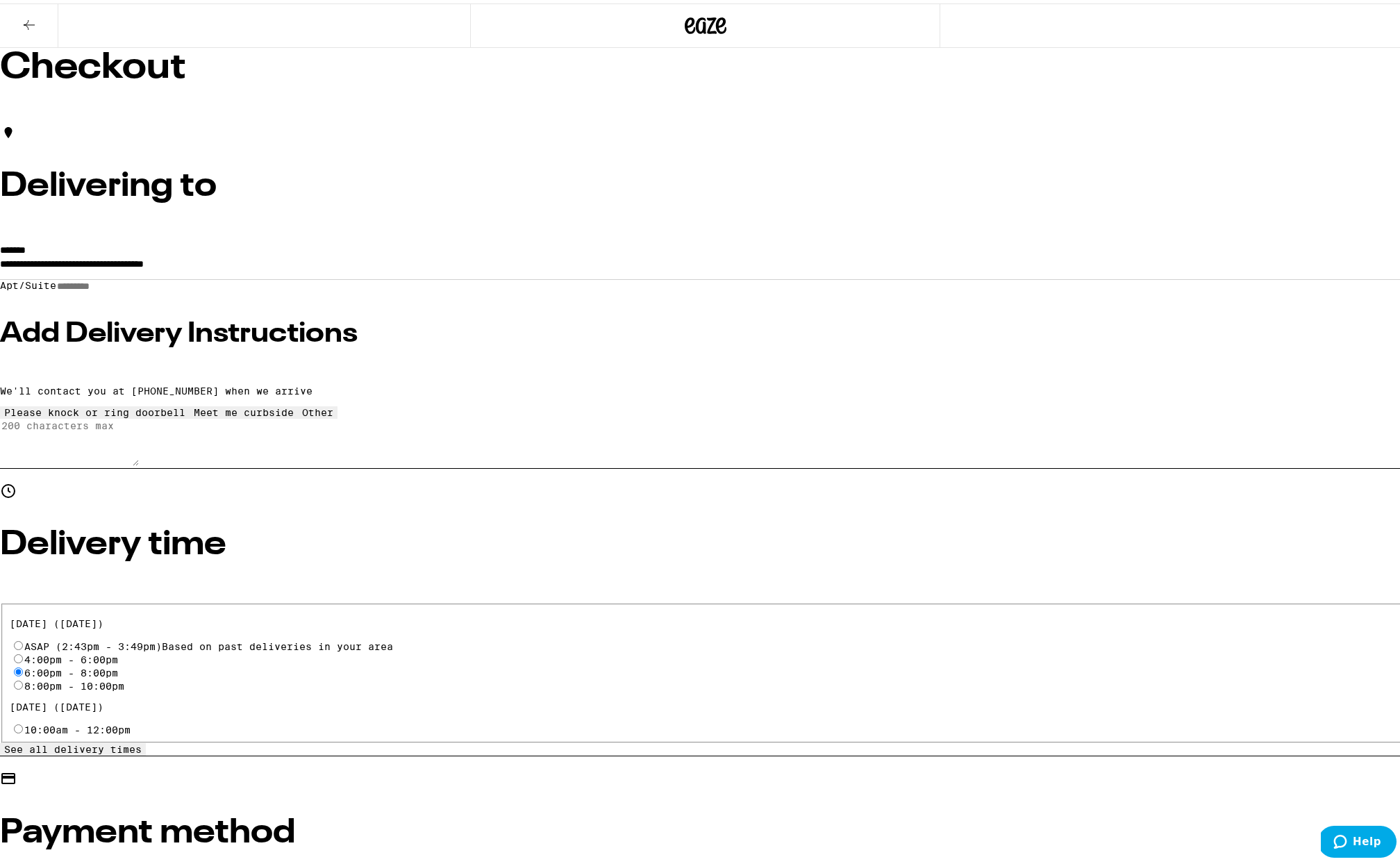
radio input "true"
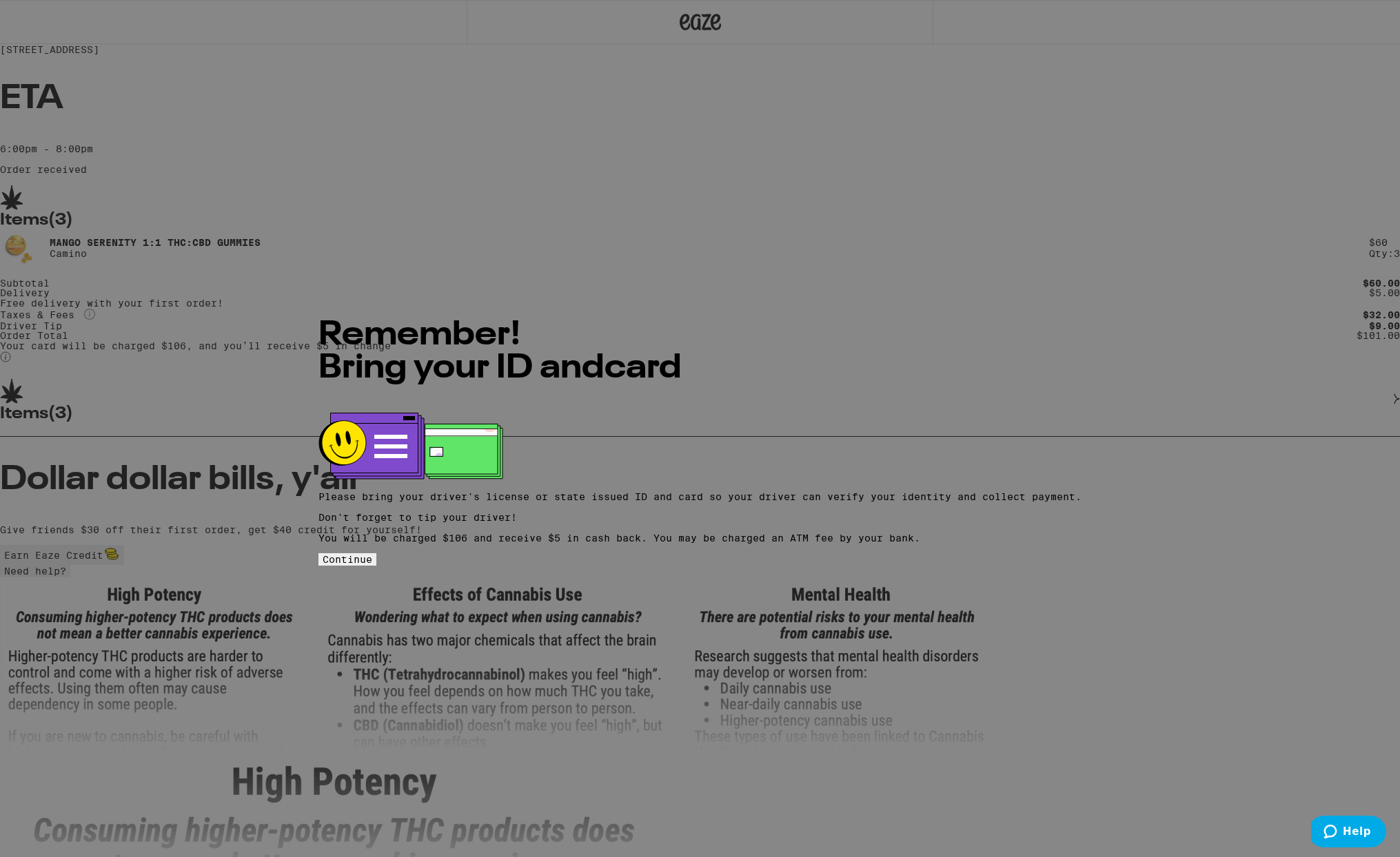
click at [376, 553] on button "Continue" at bounding box center [347, 560] width 58 height 12
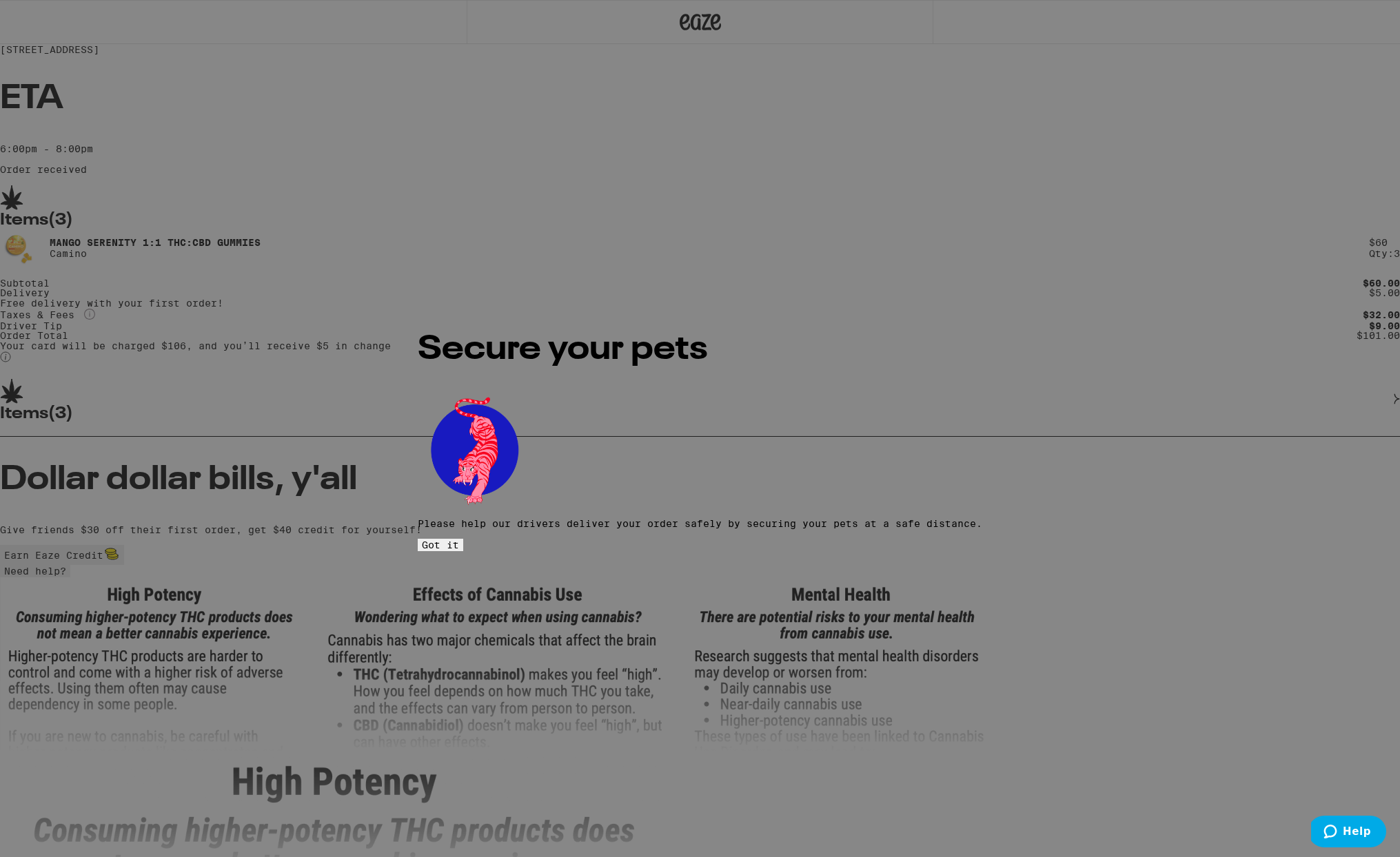
click at [459, 539] on span "Got it" at bounding box center [440, 544] width 37 height 11
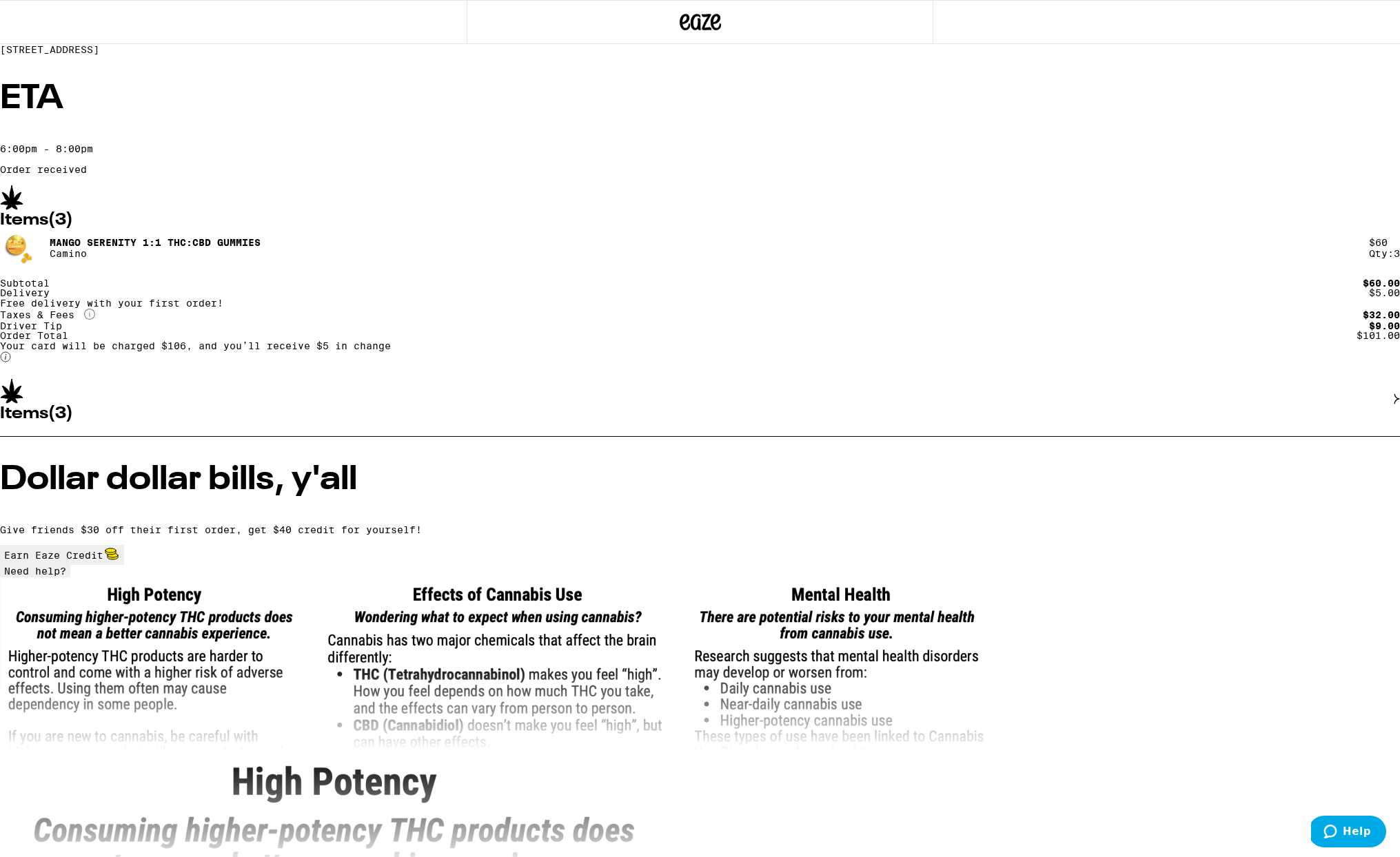
click at [206, 372] on div "6606 Avenida De Las Pescas San Diego 92037 ETA 6:00pm - 8:00pm Order received I…" at bounding box center [700, 446] width 1400 height 893
